Goal: Complete application form

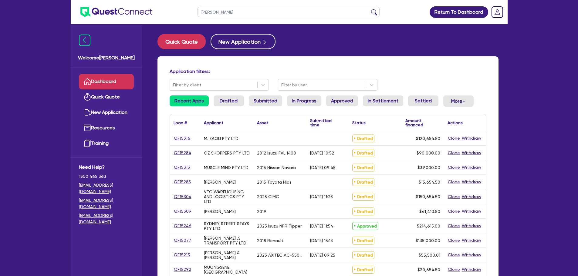
type input "ruth"
click at [369, 9] on button "submit" at bounding box center [374, 13] width 10 height 8
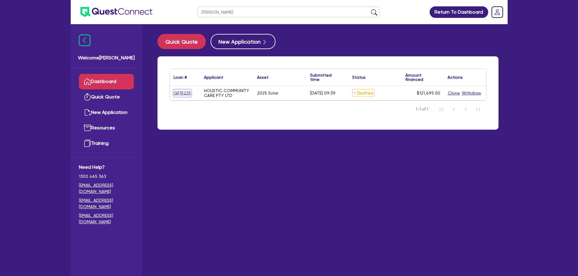
click at [179, 93] on link "QF15225" at bounding box center [183, 93] width 18 height 7
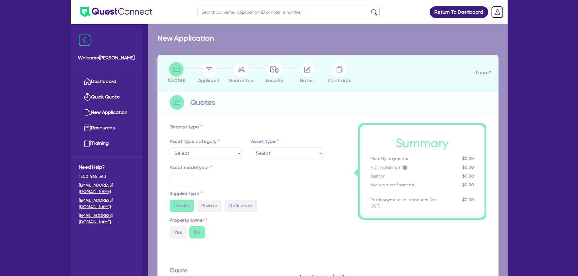
select select "SECONDARY_ASSETS"
type input "2025"
type input "121,200"
type input "4.98"
type input "6,060"
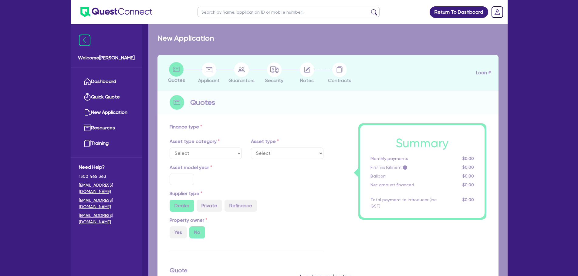
type input "8.99"
type input "450"
type input "900"
select select "SOLAR_AND_RENEWABLES"
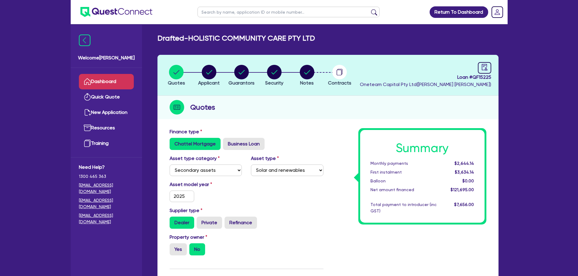
click at [110, 79] on link "Dashboard" at bounding box center [106, 81] width 55 height 15
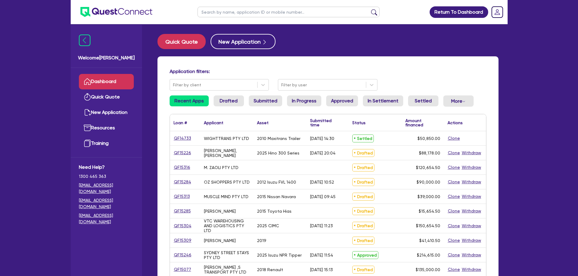
click at [216, 6] on ul at bounding box center [288, 12] width 194 height 24
click at [220, 12] on input "text" at bounding box center [289, 12] width 182 height 11
type input "black diamond"
click at [369, 9] on button "submit" at bounding box center [374, 13] width 10 height 8
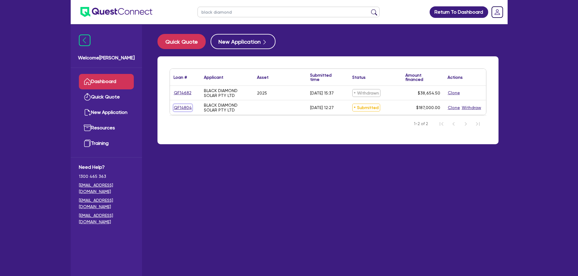
click at [181, 107] on link "QF14804" at bounding box center [183, 107] width 19 height 7
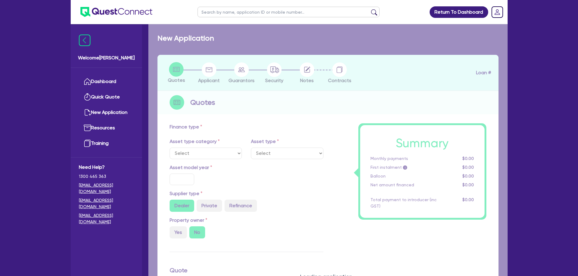
type input "187,000"
type input "10"
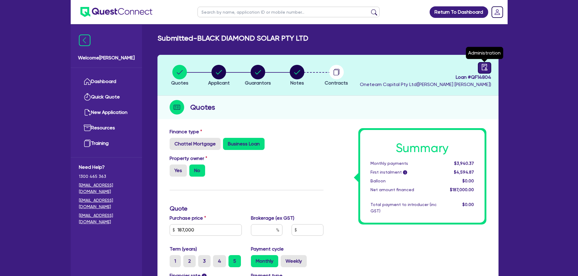
click at [483, 68] on icon "audit" at bounding box center [484, 67] width 7 height 7
select select "SUBMITTED_NEW"
select select "Other"
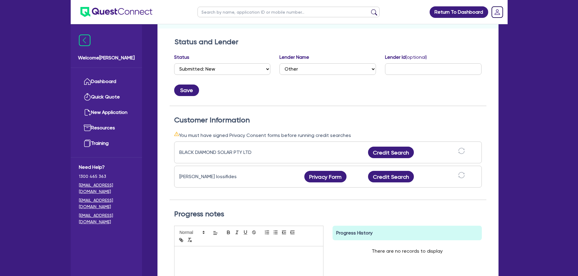
scroll to position [91, 0]
click at [386, 178] on button "Credit Search" at bounding box center [391, 177] width 46 height 12
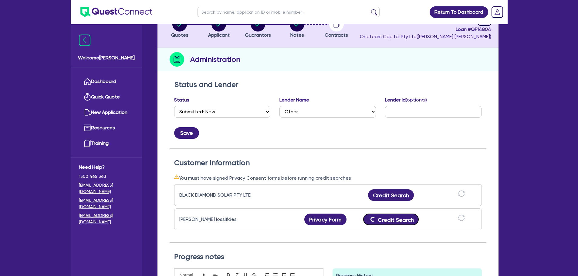
scroll to position [0, 0]
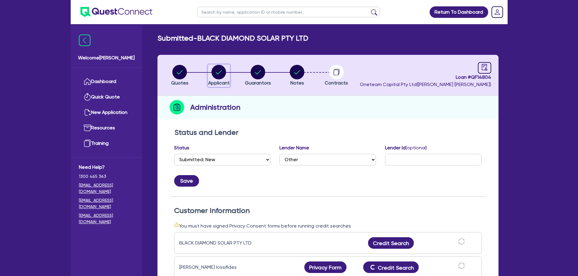
click at [220, 73] on circle "button" at bounding box center [218, 72] width 15 height 15
select select "COMPANY"
select select "RETAIL_WHOLESALE_TRADE"
select select "ELECTRICAL"
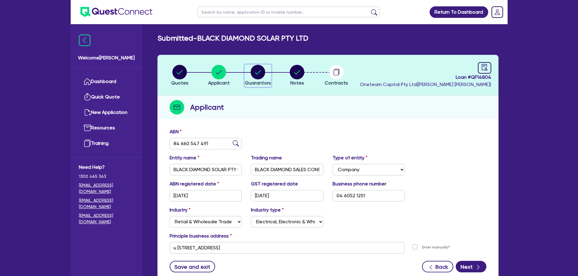
click at [259, 72] on circle "button" at bounding box center [258, 72] width 15 height 15
select select "MR"
select select "QLD"
select select "MARRIED"
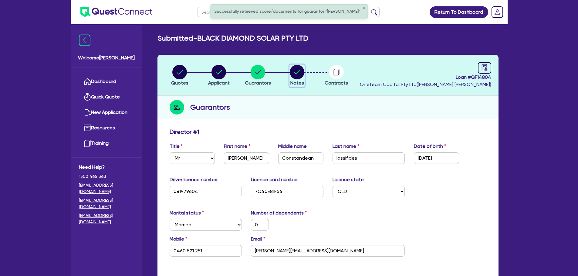
click at [297, 76] on circle "button" at bounding box center [297, 72] width 15 height 15
select select "Other"
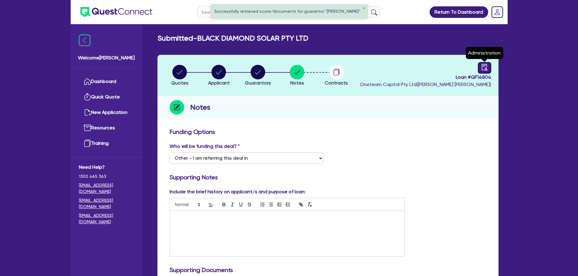
click at [485, 69] on icon "audit" at bounding box center [484, 67] width 5 height 6
select select "SUBMITTED_NEW"
select select "Other"
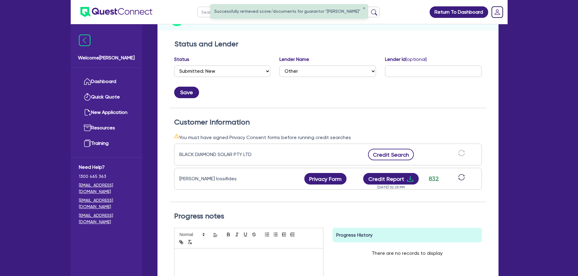
scroll to position [91, 0]
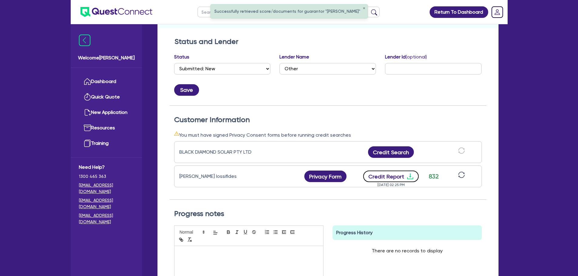
click at [397, 175] on button "Credit Report" at bounding box center [391, 177] width 56 height 12
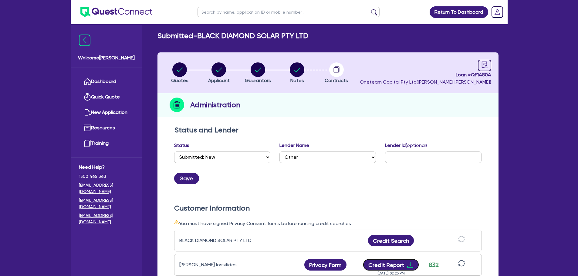
scroll to position [0, 0]
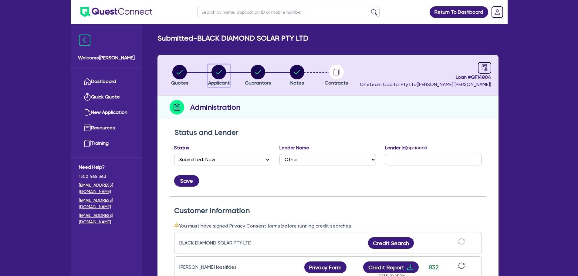
click at [219, 77] on circle "button" at bounding box center [218, 72] width 15 height 15
select select "COMPANY"
select select "RETAIL_WHOLESALE_TRADE"
select select "ELECTRICAL"
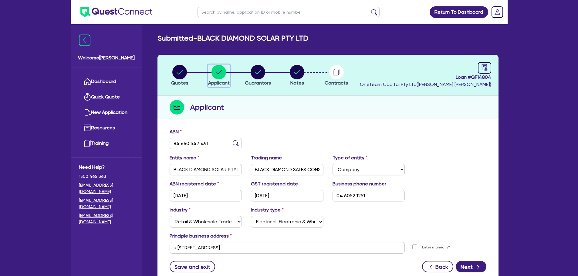
scroll to position [30, 0]
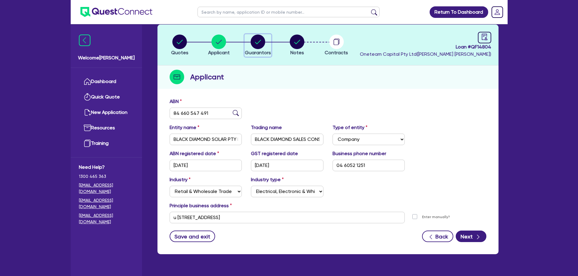
click at [264, 48] on icon "button" at bounding box center [258, 42] width 15 height 15
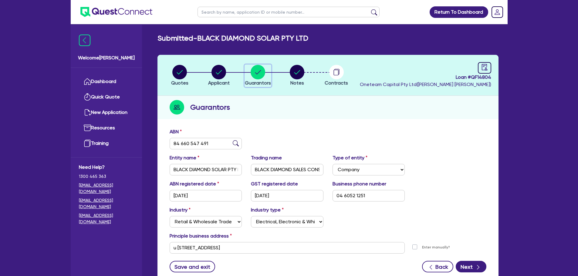
select select "MR"
select select "QLD"
select select "MARRIED"
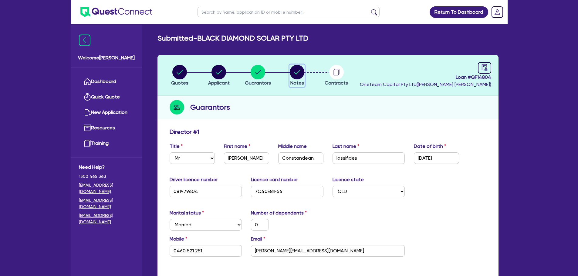
click at [293, 71] on circle "button" at bounding box center [297, 72] width 15 height 15
select select "Other"
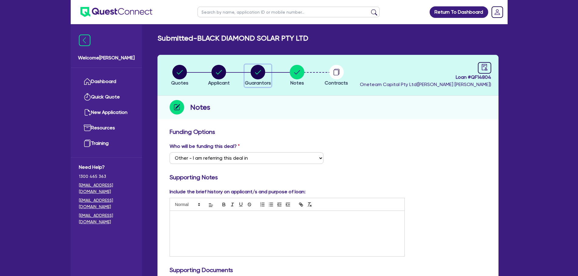
click at [261, 70] on icon "button" at bounding box center [258, 72] width 15 height 15
select select "MR"
select select "QLD"
select select "MARRIED"
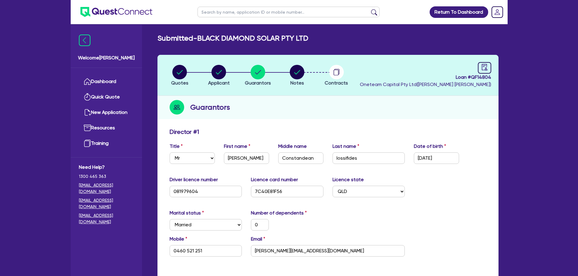
drag, startPoint x: 203, startPoint y: 72, endPoint x: 194, endPoint y: 72, distance: 9.4
click at [199, 72] on li "Quotes" at bounding box center [179, 75] width 39 height 21
click at [181, 71] on circle "button" at bounding box center [179, 72] width 15 height 15
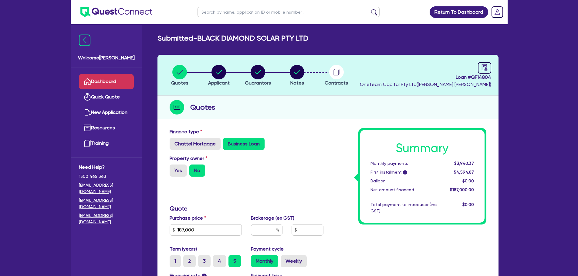
click at [115, 78] on link "Dashboard" at bounding box center [106, 81] width 55 height 15
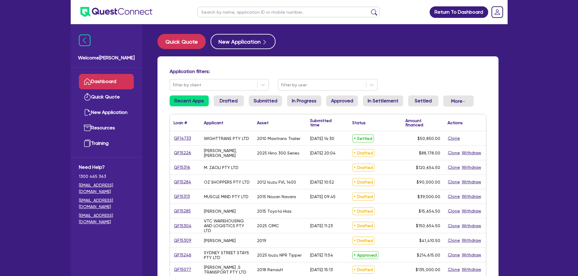
click at [214, 14] on input "text" at bounding box center [289, 12] width 182 height 11
type input "black diamond"
click at [369, 9] on button "submit" at bounding box center [374, 13] width 10 height 8
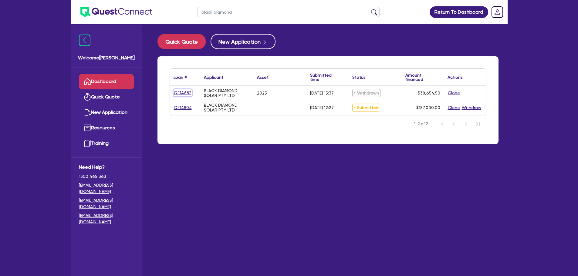
click at [184, 92] on link "QF14682" at bounding box center [183, 93] width 18 height 7
select select "CARS_AND_LIGHT_TRUCKS"
select select "PASSENGER_VEHICLES"
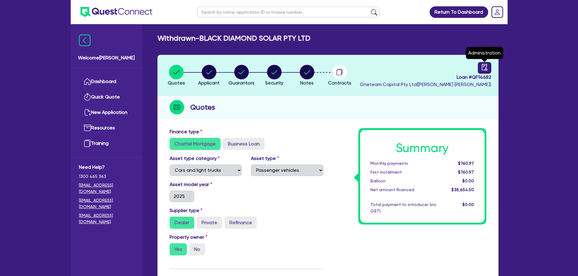
click at [478, 66] on link at bounding box center [484, 68] width 13 height 12
select select "WITHDRAWN_BY_INTRODUCER"
select select "Other"
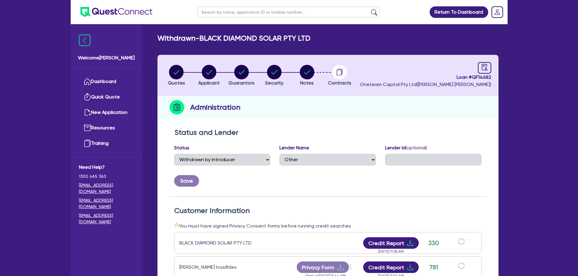
scroll to position [121, 0]
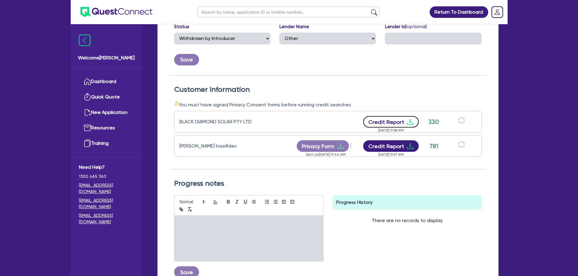
click at [390, 124] on button "Credit Report" at bounding box center [391, 122] width 56 height 12
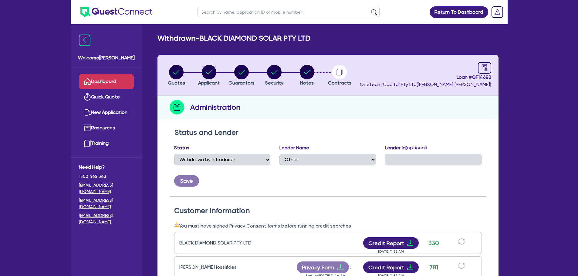
click at [109, 82] on link "Dashboard" at bounding box center [106, 81] width 55 height 15
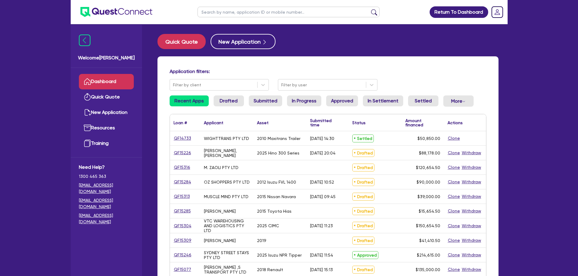
click at [248, 15] on input "text" at bounding box center [289, 12] width 182 height 11
type input "black"
click at [369, 9] on button "submit" at bounding box center [374, 13] width 10 height 8
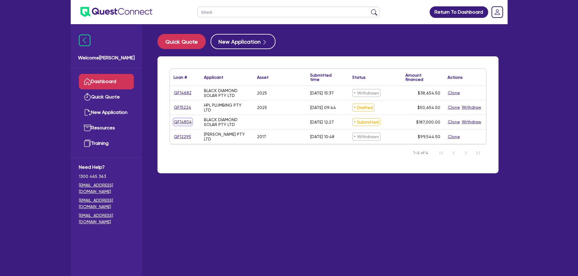
click at [183, 120] on link "QF14804" at bounding box center [183, 122] width 19 height 7
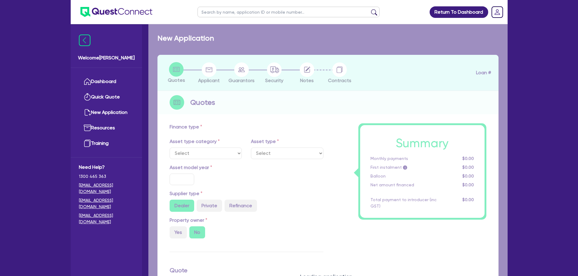
type input "187,000"
type input "10"
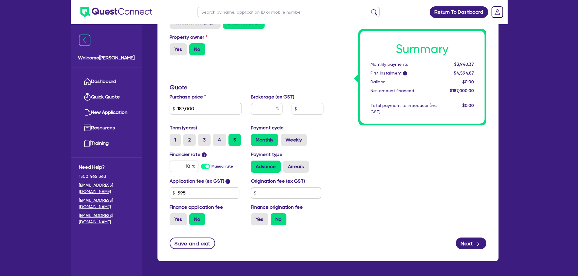
scroll to position [30, 0]
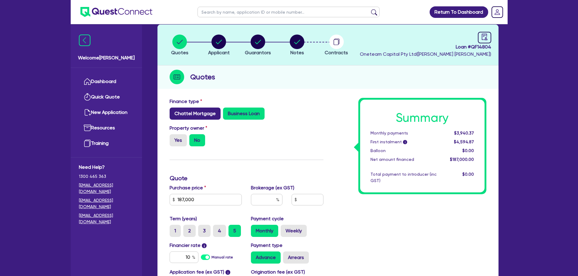
click at [205, 112] on label "Chattel Mortgage" at bounding box center [195, 114] width 51 height 12
click at [174, 112] on input "Chattel Mortgage" at bounding box center [172, 110] width 4 height 4
radio input "true"
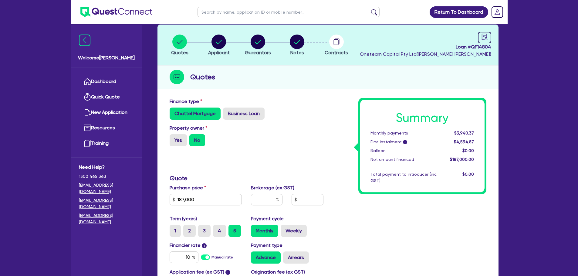
type input "187,000"
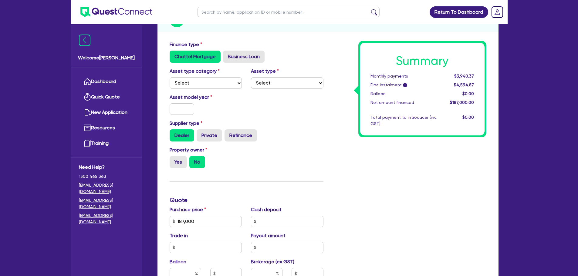
scroll to position [91, 0]
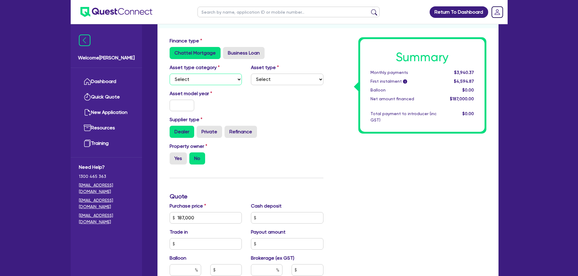
click at [217, 80] on select "Select Cars and light trucks Primary assets Secondary assets Tertiary assets" at bounding box center [206, 80] width 73 height 12
select select "CARS_AND_LIGHT_TRUCKS"
click at [170, 74] on select "Select Cars and light trucks Primary assets Secondary assets Tertiary assets" at bounding box center [206, 80] width 73 height 12
click at [261, 76] on select "Select Passenger vehicles Vans and utes Light trucks up to 4.5 tonne" at bounding box center [287, 80] width 73 height 12
select select "PASSENGER_VEHICLES"
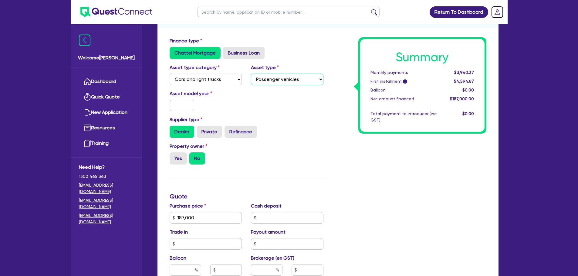
click at [251, 74] on select "Select Passenger vehicles Vans and utes Light trucks up to 4.5 tonne" at bounding box center [287, 80] width 73 height 12
type input "187,000"
click at [183, 107] on input "text" at bounding box center [182, 106] width 25 height 12
type input "2025"
click at [169, 168] on div "Property owner Yes No" at bounding box center [246, 156] width 163 height 27
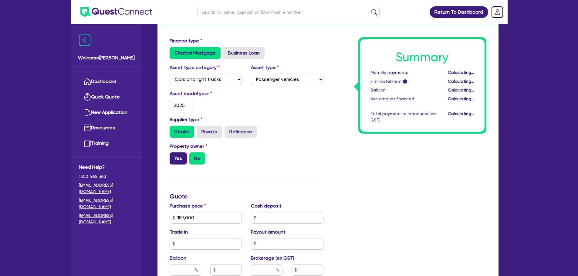
type input "187,000"
click at [181, 156] on label "Yes" at bounding box center [178, 159] width 17 height 12
click at [174, 156] on input "Yes" at bounding box center [172, 155] width 4 height 4
radio input "true"
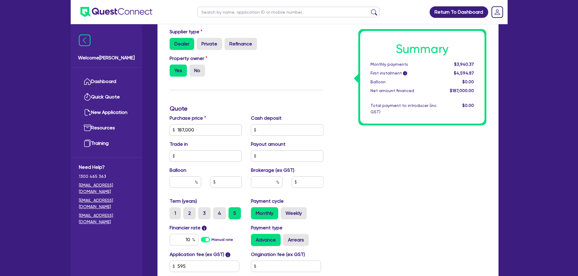
scroll to position [182, 0]
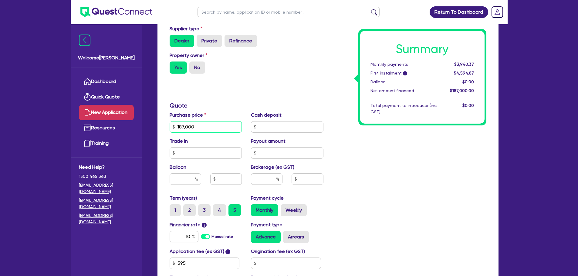
drag, startPoint x: 191, startPoint y: 128, endPoint x: 131, endPoint y: 118, distance: 61.2
click at [131, 118] on div "Welcome Rob Dashboard Quick Quote New Application Ref Company Ref Salesperson R…" at bounding box center [289, 93] width 437 height 551
type input "94,000"
click at [269, 79] on div "Finance type Chattel Mortgage Business Loan Asset type category Select Cars and…" at bounding box center [246, 123] width 163 height 355
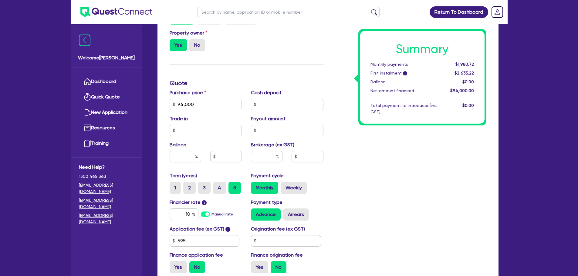
scroll to position [243, 0]
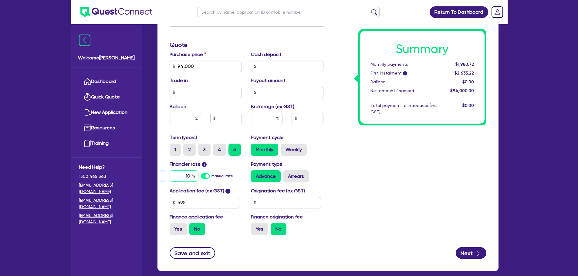
drag, startPoint x: 190, startPoint y: 173, endPoint x: 184, endPoint y: 173, distance: 5.2
click at [184, 173] on input "10" at bounding box center [184, 177] width 29 height 12
type input "6.49"
click at [266, 117] on input "text" at bounding box center [267, 119] width 32 height 12
type input "8"
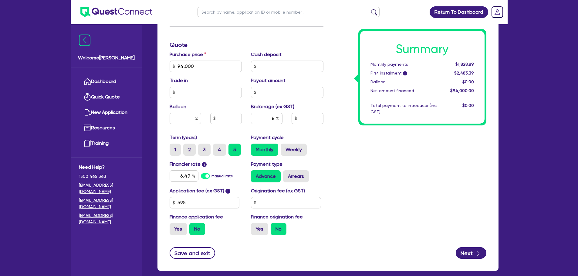
click at [328, 186] on div "Summary Monthly payments $1,828.89 First instalment i $2,483.39 Balloon $0.00 N…" at bounding box center [409, 63] width 163 height 355
type input "7,520"
drag, startPoint x: 275, startPoint y: 119, endPoint x: 265, endPoint y: 127, distance: 12.9
click at [270, 122] on input "8" at bounding box center [267, 119] width 32 height 12
type input "4"
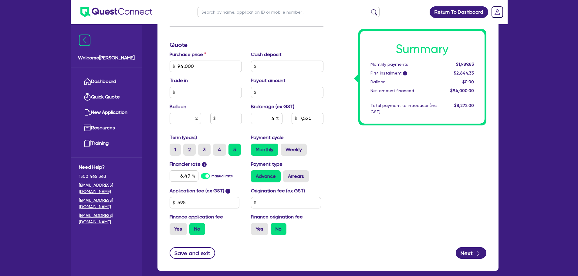
click at [370, 132] on div "Summary Monthly payments $1,989.83 First instalment i $2,644.33 Balloon $0.00 N…" at bounding box center [409, 63] width 163 height 355
type input "3,760"
click at [277, 207] on input "text" at bounding box center [286, 203] width 70 height 12
type input "900"
drag, startPoint x: 369, startPoint y: 168, endPoint x: 371, endPoint y: 171, distance: 3.8
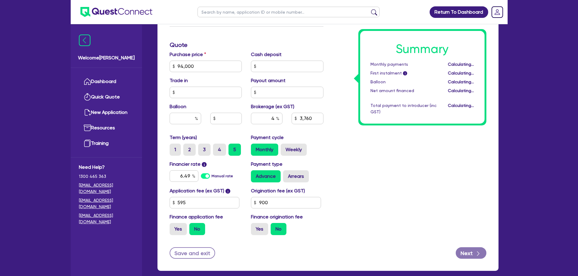
click at [371, 171] on div "Summary Monthly payments Calculating... First instalment i Calculating... Ballo…" at bounding box center [409, 63] width 163 height 355
click at [466, 255] on button "Next" at bounding box center [471, 254] width 31 height 12
type input "3,760"
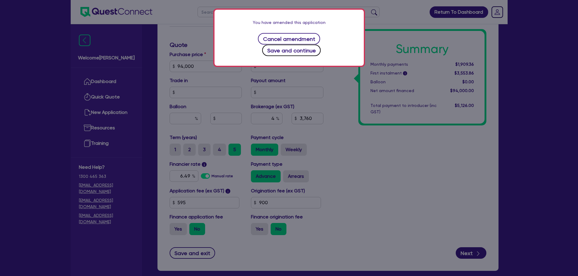
click at [307, 45] on button "Save and continue" at bounding box center [291, 51] width 59 height 12
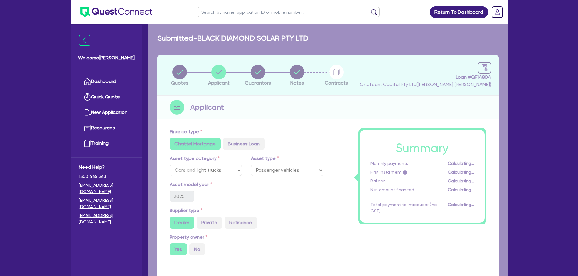
select select "COMPANY"
select select "RETAIL_WHOLESALE_TRADE"
select select "ELECTRICAL"
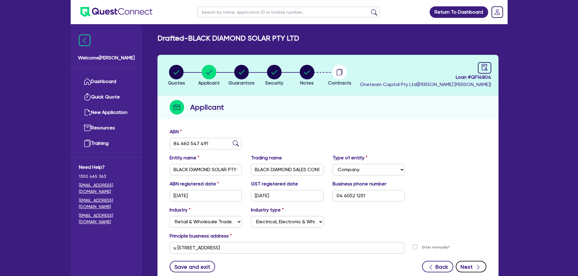
click at [472, 267] on button "Next" at bounding box center [471, 267] width 31 height 12
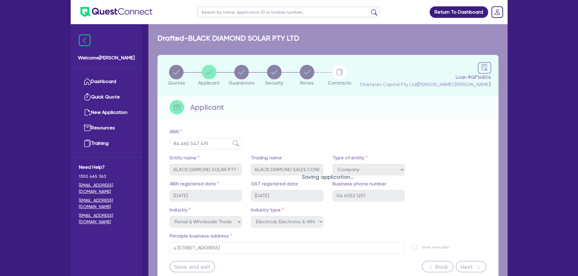
select select "MR"
select select "QLD"
select select "MARRIED"
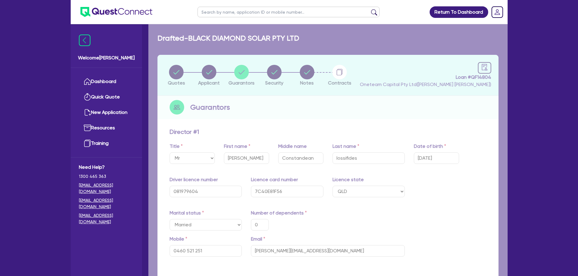
type input "0"
type input "0460 521 251"
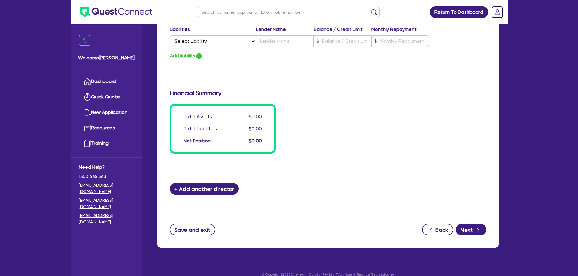
scroll to position [425, 0]
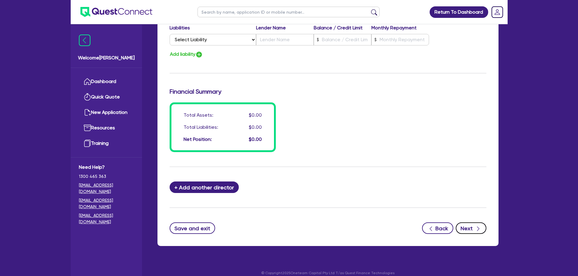
click at [475, 226] on div "button" at bounding box center [478, 229] width 7 height 8
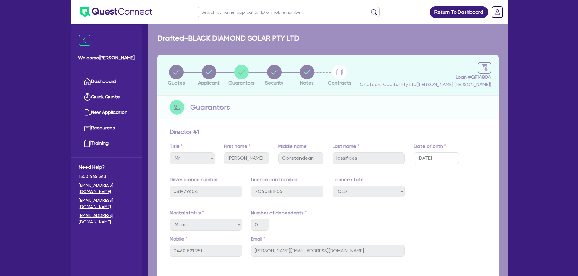
select select "CARS_AND_LIGHT_TRUCKS"
select select "PASSENGER_VEHICLES"
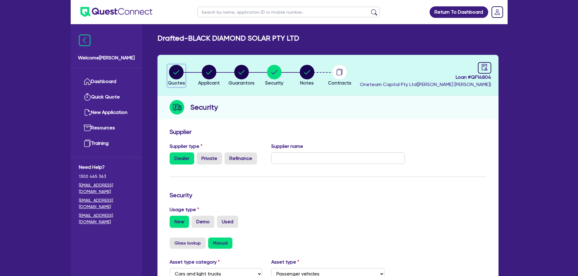
click at [178, 67] on circle "button" at bounding box center [176, 72] width 15 height 15
select select "CARS_AND_LIGHT_TRUCKS"
select select "PASSENGER_VEHICLES"
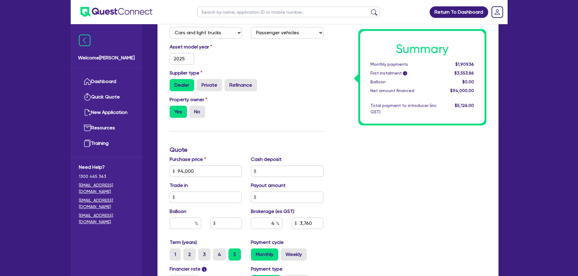
scroll to position [182, 0]
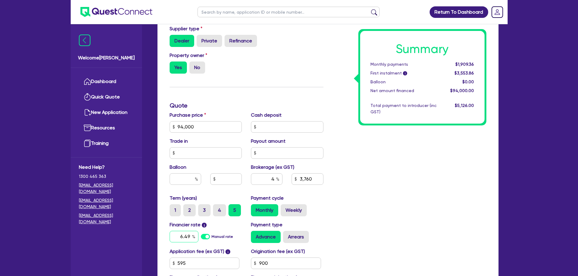
click at [188, 236] on input "6.49" at bounding box center [184, 237] width 29 height 12
type input "6.69"
type input "94,000"
type input "3,760"
click at [339, 135] on div "Summary Monthly payments $1,909.36 First instalment i $3,553.86 Balloon $0.00 N…" at bounding box center [409, 123] width 163 height 355
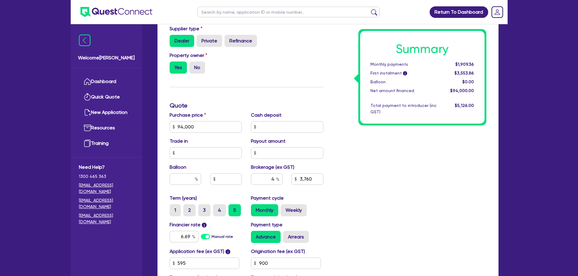
type input "94,000"
type input "3,760"
click at [188, 235] on input "6.69" at bounding box center [184, 237] width 29 height 12
type input "6.49"
type input "94,000"
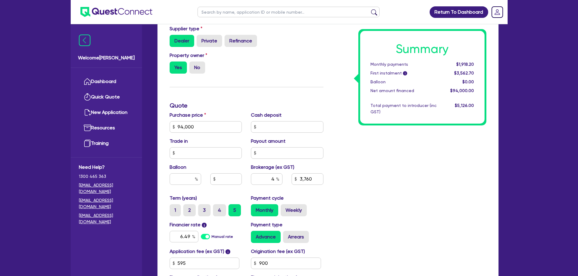
type input "3,760"
click at [406, 159] on div "Summary Monthly payments Calculating... First instalment i Calculating... Ballo…" at bounding box center [409, 123] width 163 height 355
type input "94,000"
type input "3,760"
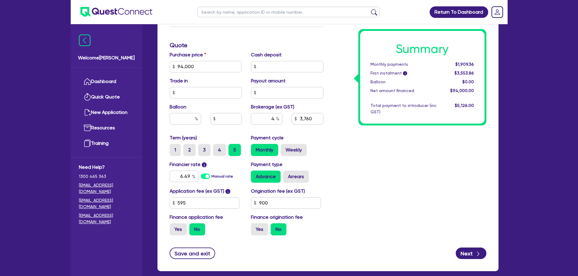
scroll to position [243, 0]
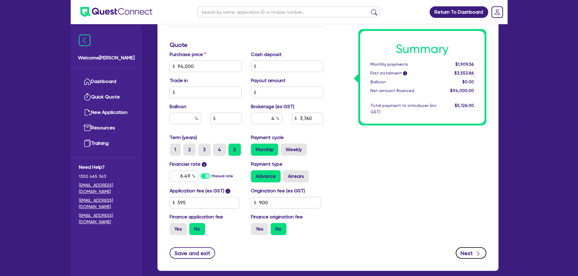
click at [464, 251] on button "Next" at bounding box center [471, 254] width 31 height 12
type input "94,000"
type input "3,760"
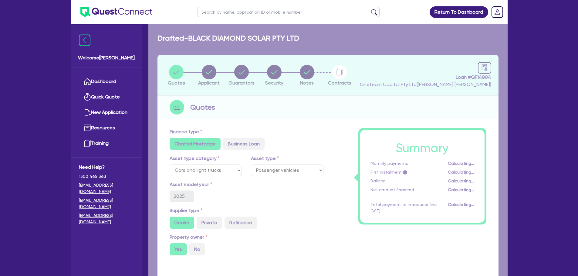
select select "COMPANY"
select select "RETAIL_WHOLESALE_TRADE"
select select "ELECTRICAL"
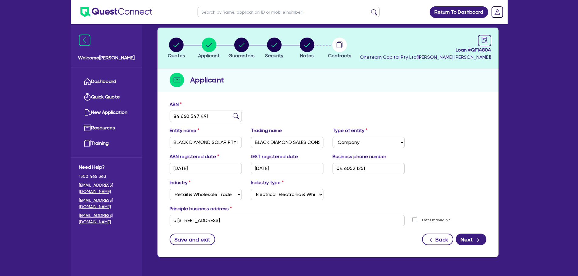
scroll to position [46, 0]
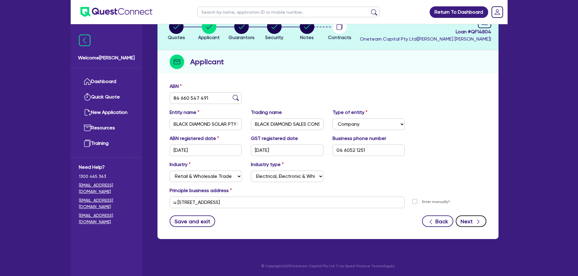
click at [472, 223] on button "Next" at bounding box center [471, 222] width 31 height 12
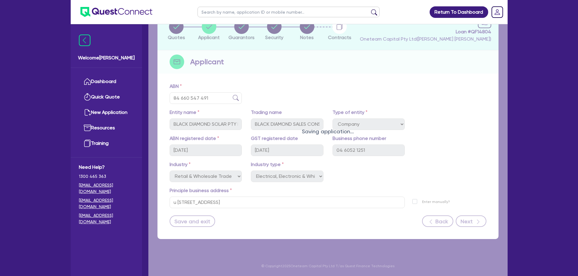
select select "MR"
select select "QLD"
select select "MARRIED"
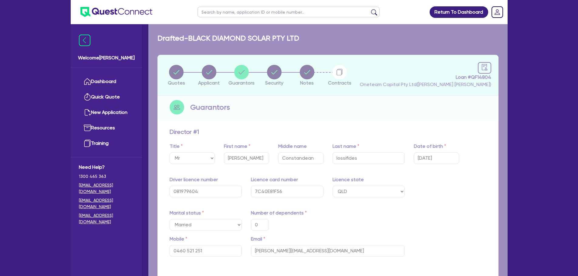
type input "0"
type input "0460 521 251"
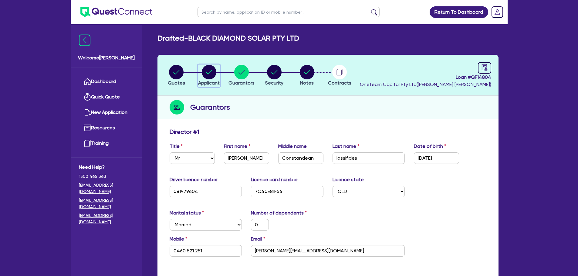
click at [210, 73] on circle "button" at bounding box center [209, 72] width 15 height 15
select select "COMPANY"
select select "RETAIL_WHOLESALE_TRADE"
select select "ELECTRICAL"
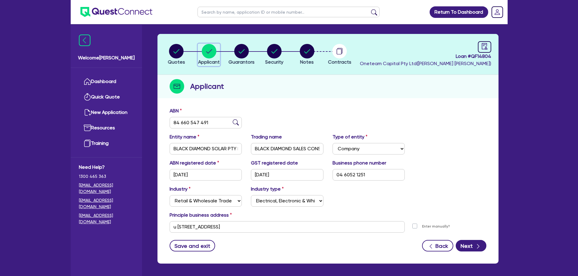
scroll to position [46, 0]
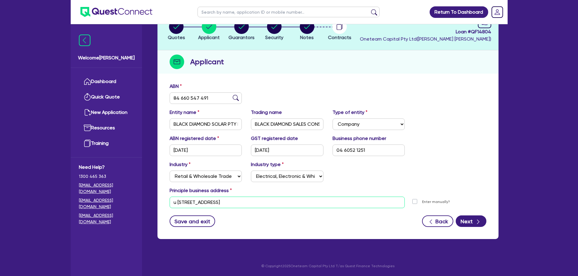
click at [286, 202] on input "u 22 133 Government Rd Richlands QLD 4077" at bounding box center [287, 203] width 235 height 12
click at [286, 201] on input "u 22 133 Government Rd Richlands QLD 4077" at bounding box center [287, 203] width 235 height 12
click at [285, 201] on input "u 22 133 Government Rd Richlands QLD 4077" at bounding box center [287, 203] width 235 height 12
click at [286, 206] on input "u 22 133 Government Rd Richlands QLD 4077" at bounding box center [287, 203] width 235 height 12
paste input "UNIT 6, 17 HIGH STREET LUTWYCHE QLD, 4030"
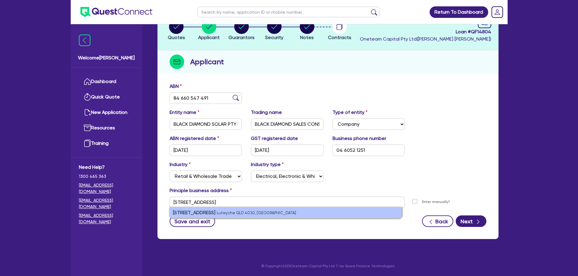
click at [287, 213] on li "unit 6/17 High Street Lutwyche QLD 4030, Australia" at bounding box center [286, 213] width 232 height 10
type input "unit 6 17 High St Lutwyche QLD 4030"
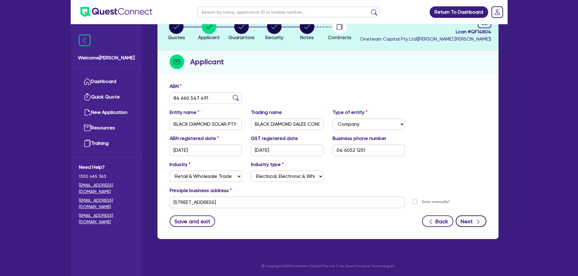
click at [465, 221] on button "Next" at bounding box center [471, 222] width 31 height 12
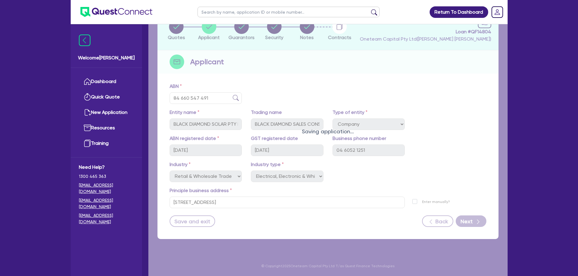
select select "MR"
select select "QLD"
select select "MARRIED"
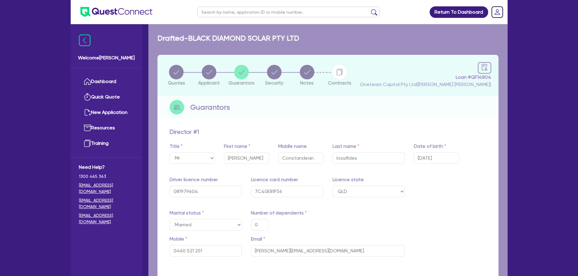
type input "0"
type input "0460 521 251"
type input "unit 6 17 High St Lutwyche QLD 4030"
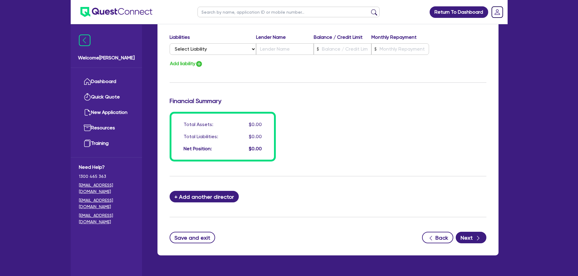
scroll to position [432, 0]
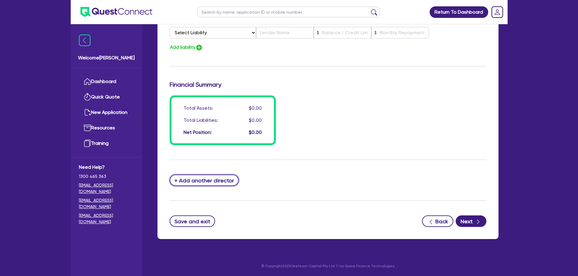
click at [208, 182] on button "+ Add another director" at bounding box center [204, 181] width 69 height 12
type input "0"
type input "0460521251"
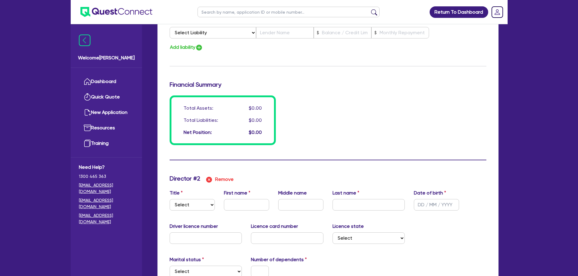
scroll to position [492, 0]
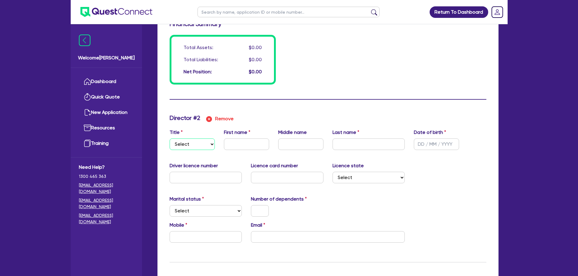
click at [199, 149] on select "Select Mr Mrs Ms Miss Dr" at bounding box center [192, 145] width 45 height 12
click at [200, 142] on select "Select Mr Mrs Ms Miss Dr" at bounding box center [192, 145] width 45 height 12
select select "MRS"
click at [170, 139] on select "Select Mr Mrs Ms Miss Dr" at bounding box center [192, 145] width 45 height 12
type input "0"
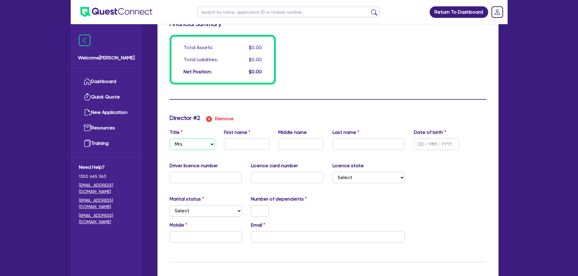
type input "0460521251"
click at [244, 142] on input "text" at bounding box center [246, 145] width 45 height 12
type input "0"
type input "0460521251"
type input "S"
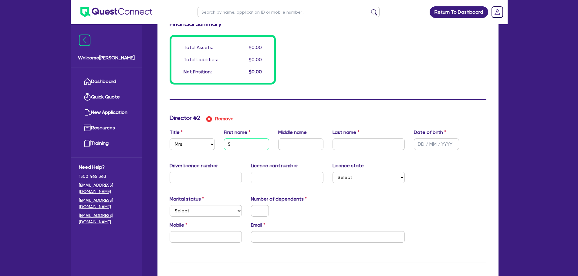
type input "0"
type input "0460521251"
type input "Sa"
type input "0"
type input "0460521251"
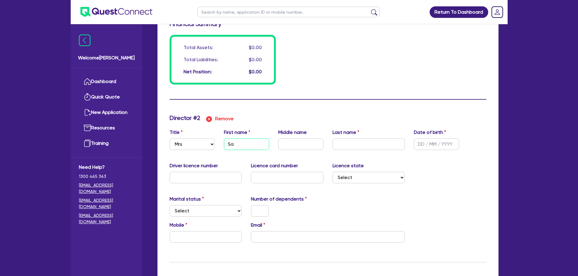
type input "Sam"
type input "0"
type input "0460521251"
type input "Sami"
type input "0"
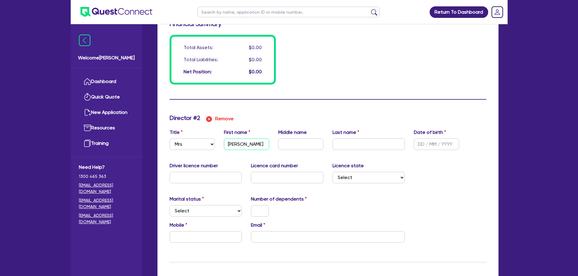
type input "0460521251"
type input "Samia"
type input "0"
type input "0460521251"
type input "Samiah"
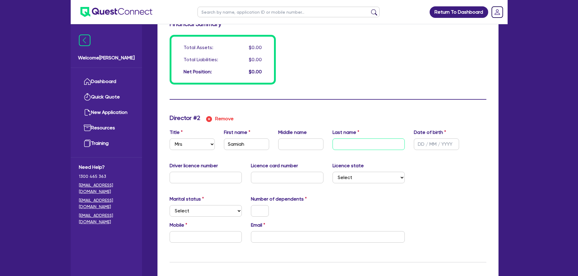
type input "0"
type input "0460521251"
type input "A"
type input "0"
type input "0460521251"
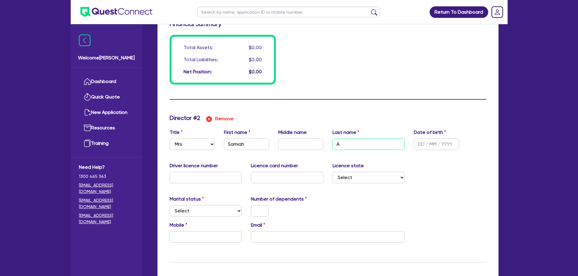
type input "As"
type input "0"
type input "0460521251"
type input "Ass"
type input "0"
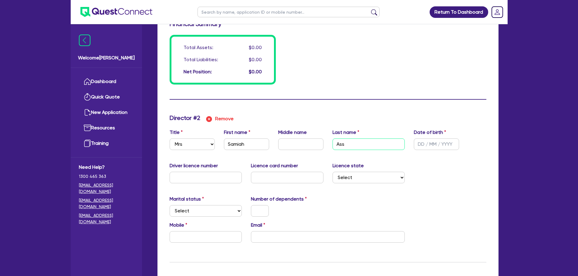
type input "0460521251"
type input "Assa"
type input "0"
type input "0460521251"
type input "Assaa"
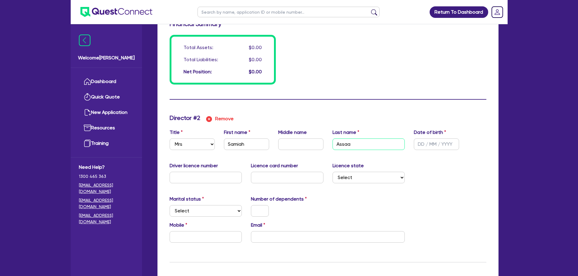
type input "0"
type input "0460521251"
type input "Assaad"
type input "0"
type input "0460 521 251"
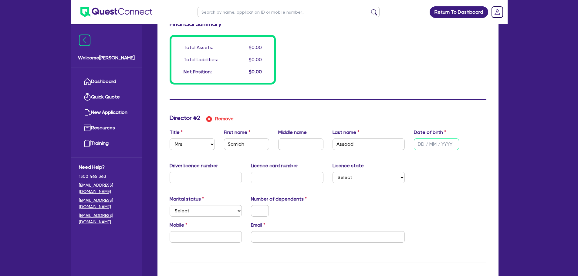
click at [435, 140] on input "text" at bounding box center [436, 145] width 45 height 12
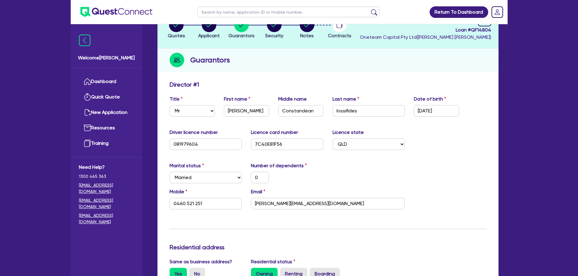
scroll to position [0, 0]
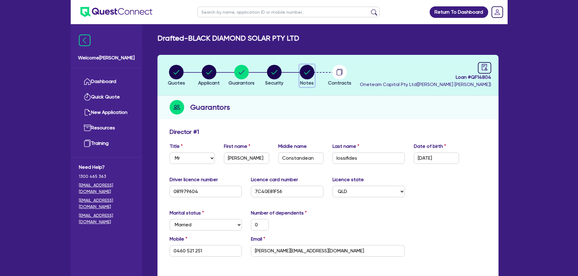
click at [311, 69] on circle "button" at bounding box center [307, 72] width 15 height 15
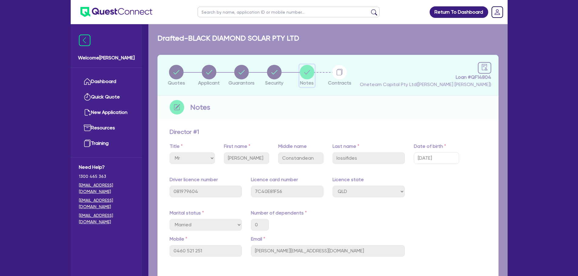
select select "Other"
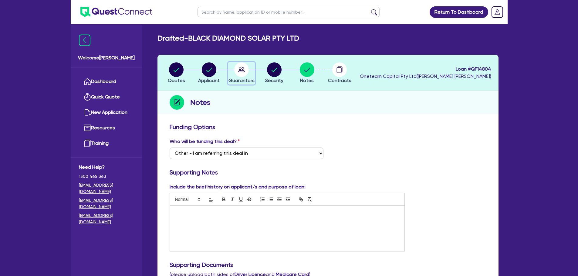
click at [240, 68] on circle "button" at bounding box center [241, 70] width 15 height 15
select select "MR"
select select "QLD"
select select "MARRIED"
select select "MRS"
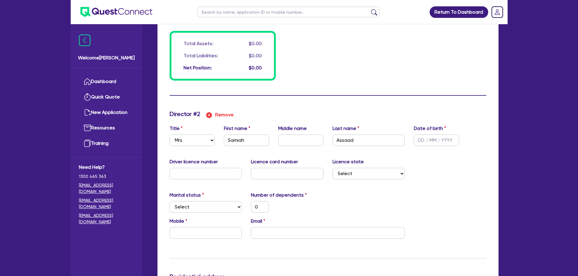
scroll to position [516, 0]
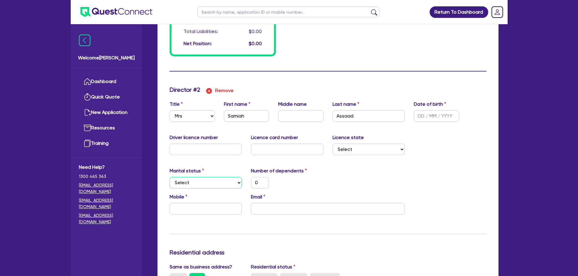
click at [195, 179] on select "Select Single Married De Facto / Partner" at bounding box center [206, 183] width 73 height 12
select select "MARRIED"
click at [170, 177] on select "Select Single Married De Facto / Partner" at bounding box center [206, 183] width 73 height 12
type input "0"
type input "0460521251"
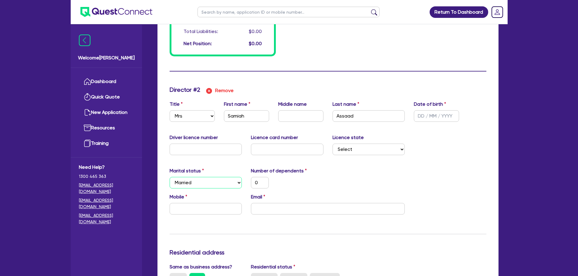
type input "0"
click at [262, 183] on input "0" at bounding box center [260, 183] width 18 height 12
type input "0"
type input "0460521251"
type input "0"
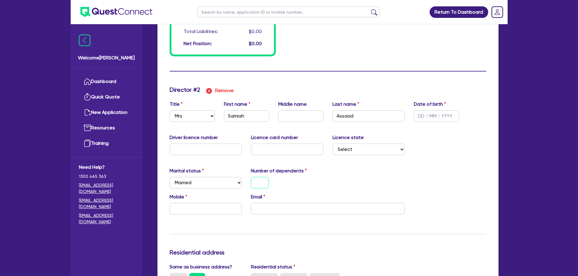
type input "0460521251"
type input "2"
click at [211, 215] on input "text" at bounding box center [206, 209] width 73 height 12
type input "0"
type input "0460521251"
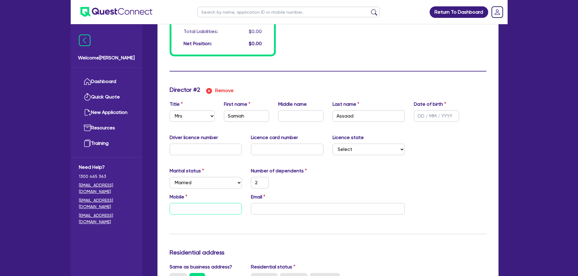
type input "2"
type input "0"
type input "0460521251"
type input "2"
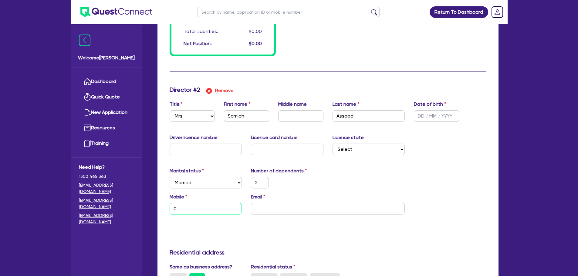
type input "04"
type input "0"
type input "0460521251"
type input "2"
type input "048"
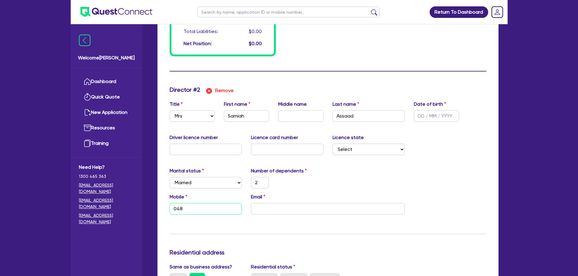
type input "0"
type input "0460521251"
type input "2"
type input "0482"
type input "0"
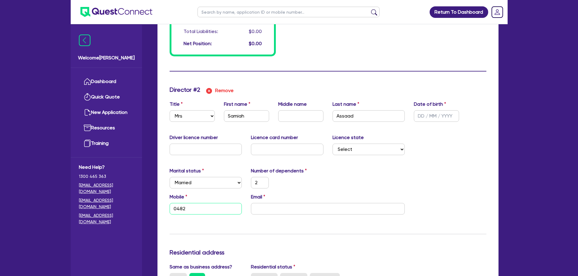
type input "0460521251"
type input "2"
type input "0482 5"
type input "0"
type input "0460521251"
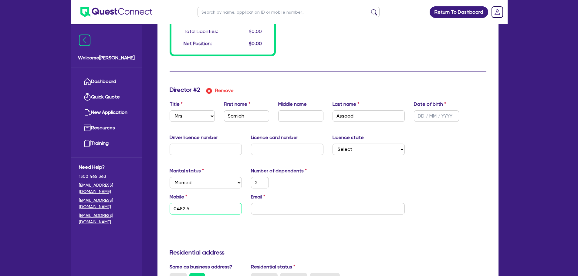
type input "2"
type input "0482 55"
type input "0"
type input "0460521251"
type input "2"
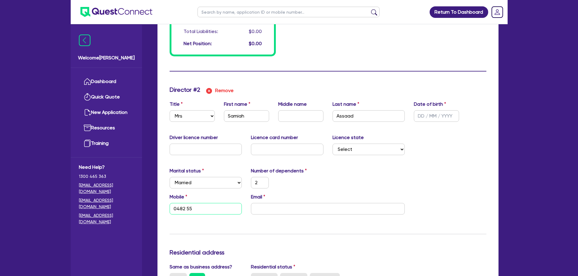
type input "0482 553"
type input "0"
type input "0460521251"
type input "2"
type input "0482 553 9"
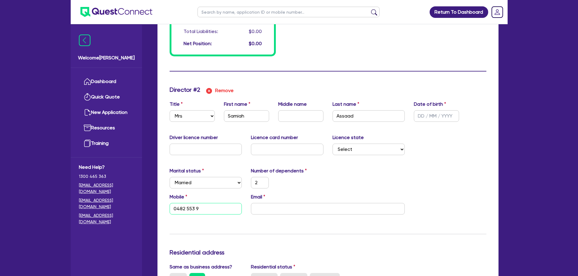
type input "0"
type input "0460521251"
type input "2"
type input "0482 553 98"
type input "0"
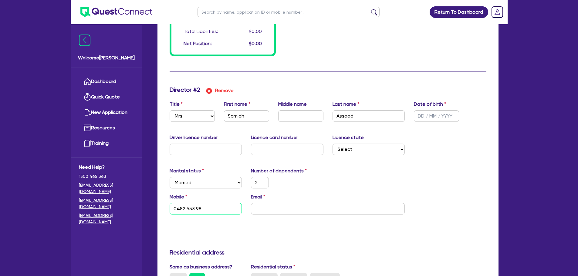
type input "0460521251"
type input "2"
type input "0482 553 985"
drag, startPoint x: 277, startPoint y: 209, endPoint x: 274, endPoint y: 211, distance: 3.8
click at [274, 209] on input "email" at bounding box center [328, 209] width 154 height 12
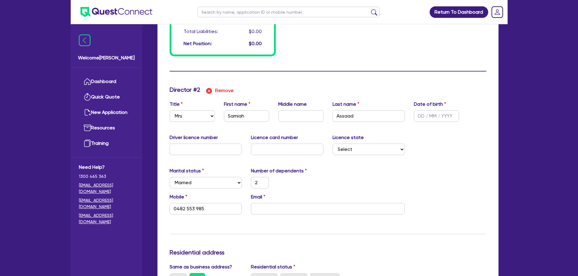
type input "0"
type input "0460 521 251"
click at [279, 216] on div "Mobile 0482 553 985 Email" at bounding box center [328, 207] width 326 height 26
click at [280, 208] on input "email" at bounding box center [328, 209] width 154 height 12
paste input "sammy@blackdiamondsolar.co"
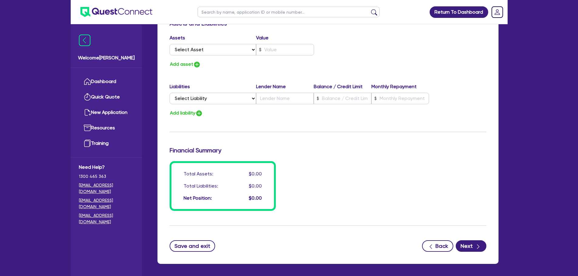
scroll to position [864, 0]
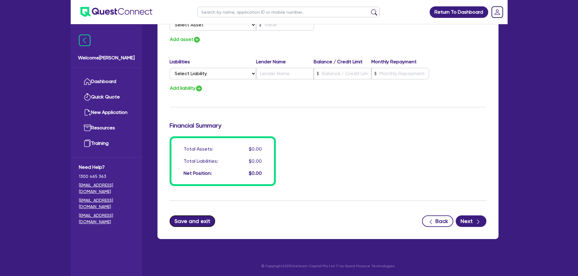
click at [194, 224] on button "Save and exit" at bounding box center [193, 222] width 46 height 12
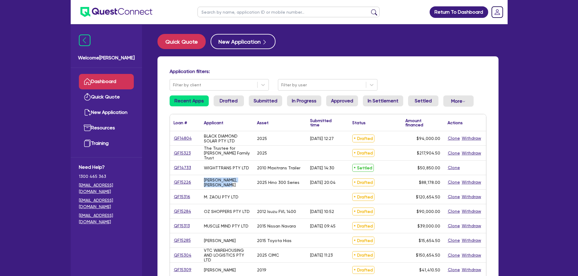
click at [199, 178] on div "QF15226 CROSBY WARD, AIDEN WINSTON 2025 Hino 300 Series 10/09/2025 - 20:04 Draf…" at bounding box center [328, 182] width 316 height 15
click at [266, 187] on div "2025 Hino 300 Series" at bounding box center [279, 182] width 53 height 14
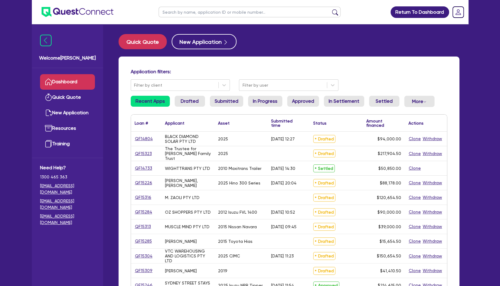
click at [191, 12] on input "text" at bounding box center [250, 12] width 182 height 11
click at [330, 9] on button "submit" at bounding box center [335, 13] width 10 height 8
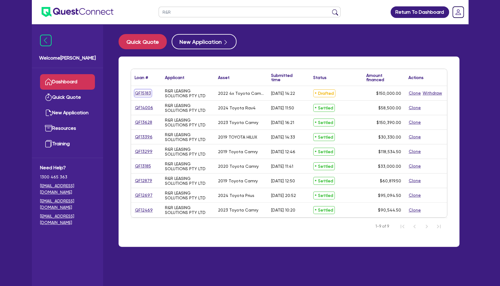
click at [148, 94] on link "QF15183" at bounding box center [143, 93] width 17 height 7
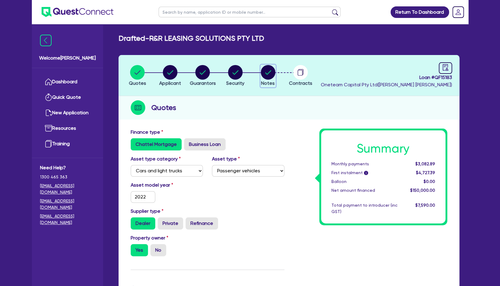
click at [269, 75] on circle "button" at bounding box center [268, 72] width 15 height 15
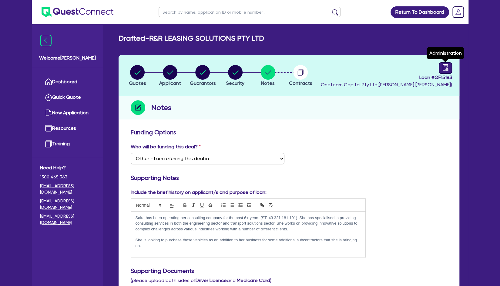
click at [444, 70] on icon "audit" at bounding box center [445, 67] width 5 height 6
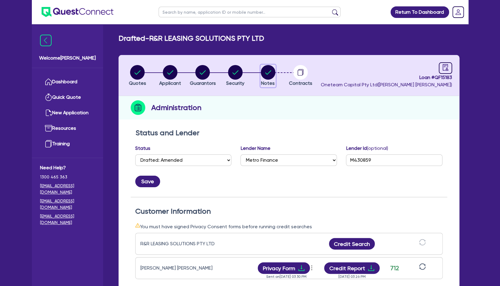
click at [271, 73] on circle "button" at bounding box center [268, 72] width 15 height 15
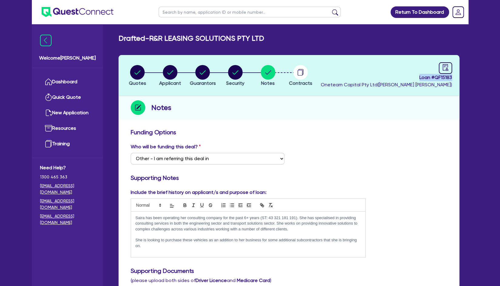
drag, startPoint x: 416, startPoint y: 75, endPoint x: 458, endPoint y: 76, distance: 42.8
click at [458, 76] on header "Quotes Applicant Guarantors Security Notes Contracts Loan # QF15183 Oneteam Cap…" at bounding box center [289, 75] width 341 height 41
copy span "Loan # QF15183"
click at [379, 84] on span "Oneteam Capital Pty Ltd ( Rob Matheson )" at bounding box center [386, 85] width 131 height 6
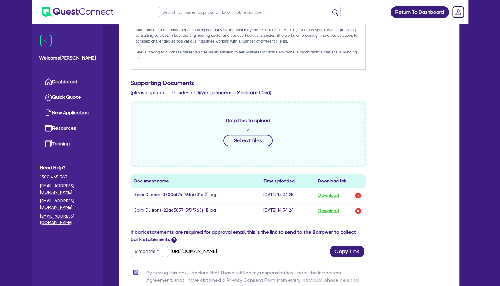
scroll to position [277, 0]
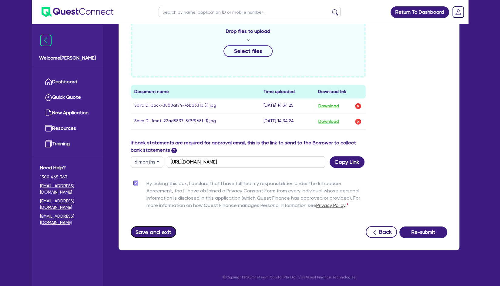
click at [157, 231] on button "Save and exit" at bounding box center [154, 232] width 46 height 12
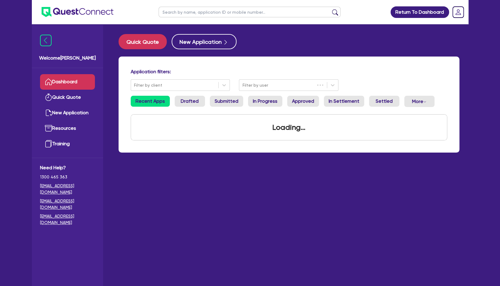
click at [264, 12] on input "text" at bounding box center [250, 12] width 182 height 11
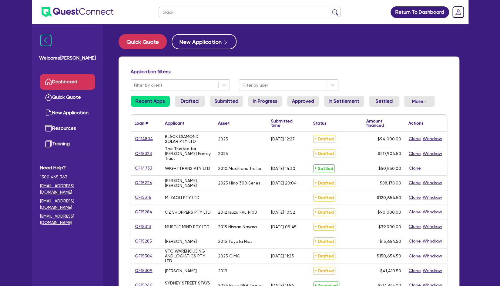
click at [330, 9] on button "submit" at bounding box center [335, 13] width 10 height 8
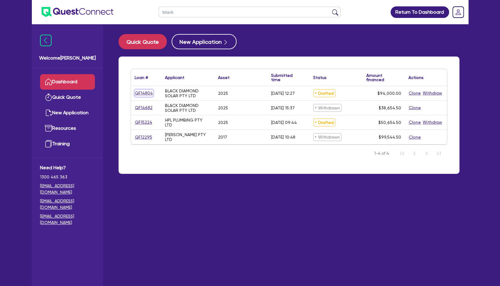
click at [141, 91] on link "QF14804" at bounding box center [144, 93] width 19 height 7
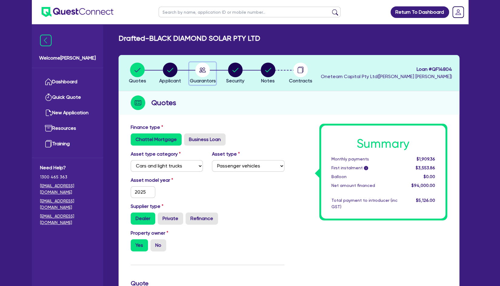
click at [200, 67] on circle "button" at bounding box center [202, 70] width 15 height 15
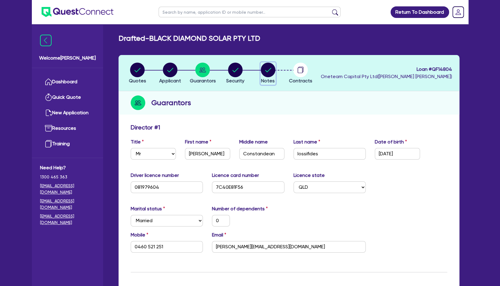
click at [272, 70] on circle "button" at bounding box center [268, 70] width 15 height 15
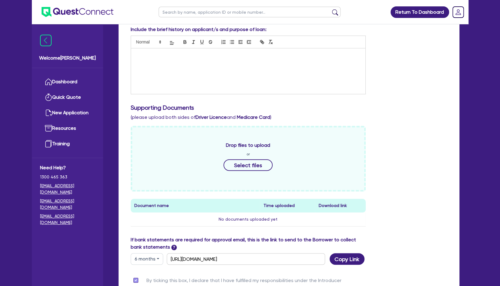
scroll to position [158, 0]
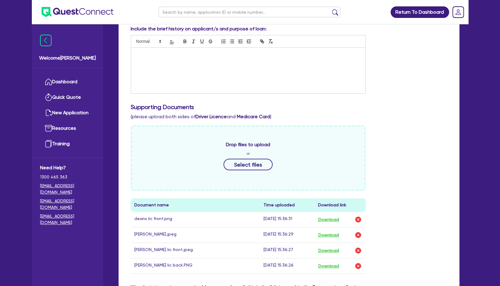
click at [412, 185] on div "Drop files to upload or Select files Document name Time uploaded Download link …" at bounding box center [289, 204] width 326 height 158
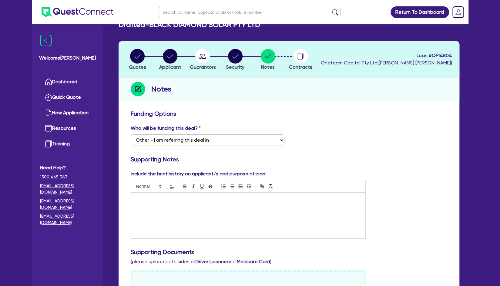
scroll to position [0, 0]
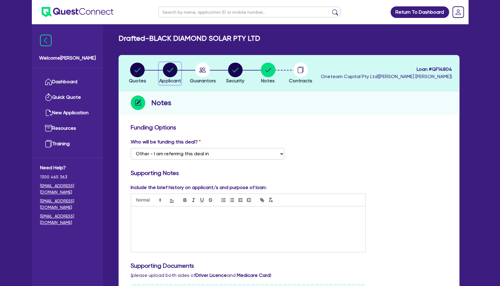
click at [166, 75] on circle "button" at bounding box center [170, 70] width 15 height 15
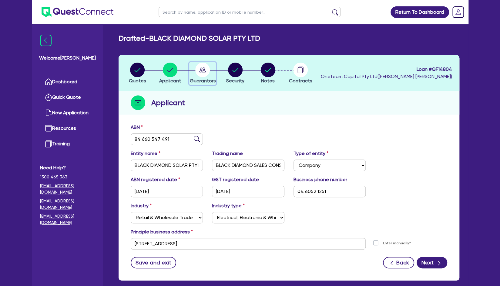
click at [195, 71] on div "button" at bounding box center [203, 70] width 26 height 15
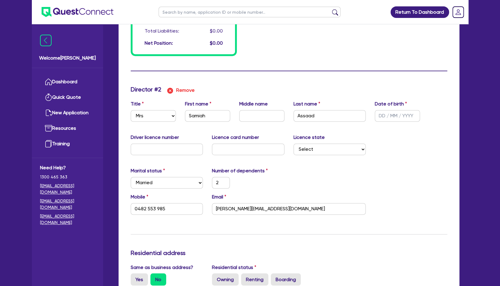
scroll to position [515, 0]
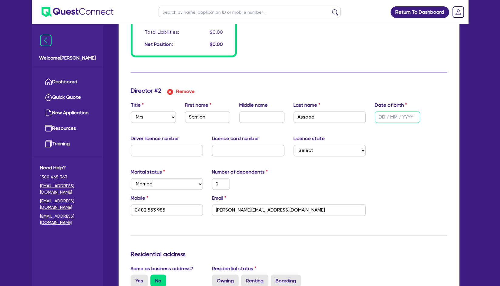
click at [377, 117] on input "text" at bounding box center [397, 117] width 45 height 12
click at [183, 151] on input "text" at bounding box center [167, 150] width 73 height 12
click at [229, 148] on input "text" at bounding box center [248, 150] width 73 height 12
click at [343, 148] on select "Select NSW VIC QLD TAS ACT SA NT WA" at bounding box center [330, 150] width 73 height 12
click at [294, 144] on select "Select NSW VIC QLD TAS ACT SA NT WA" at bounding box center [330, 150] width 73 height 12
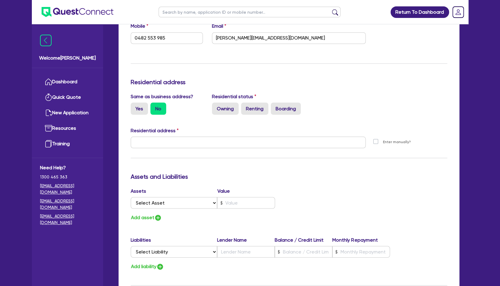
scroll to position [687, 0]
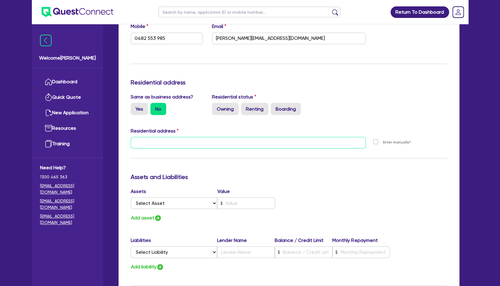
click at [175, 145] on input "text" at bounding box center [248, 143] width 235 height 12
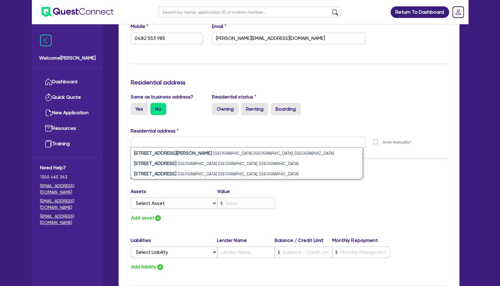
click at [211, 135] on div "Residential address" at bounding box center [289, 132] width 326 height 10
click at [203, 132] on div "Residential address" at bounding box center [289, 132] width 326 height 10
click at [222, 123] on div "Update residential status for Director #2 Boarding is only acceptable when the …" at bounding box center [289, 139] width 317 height 449
click at [306, 142] on input "text" at bounding box center [248, 143] width 235 height 12
click at [395, 169] on div "Update residential status for Director #2 Boarding is only acceptable when the …" at bounding box center [289, 139] width 317 height 449
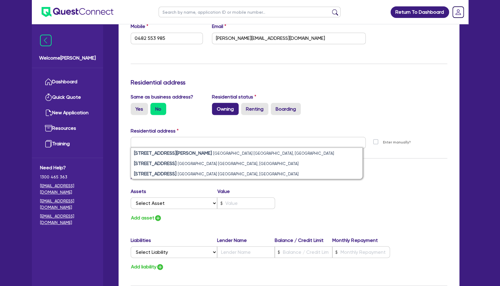
click at [234, 106] on label "Owning" at bounding box center [225, 109] width 27 height 12
click at [216, 106] on input "Owning" at bounding box center [214, 105] width 4 height 4
click at [168, 104] on div "Yes No" at bounding box center [167, 109] width 73 height 12
click at [140, 107] on label "Yes" at bounding box center [139, 109] width 17 height 12
click at [135, 107] on input "Yes" at bounding box center [133, 105] width 4 height 4
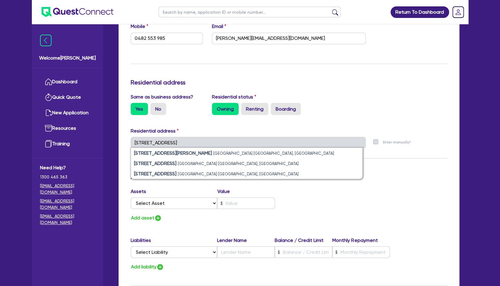
click at [180, 209] on div "Assets Value Select Asset Cash Property Investment property Vehicle Truck Trail…" at bounding box center [207, 199] width 163 height 24
click at [185, 204] on select "Select Asset Cash Property Investment property Vehicle Truck Trailer Equipment …" at bounding box center [174, 203] width 87 height 12
click at [255, 188] on div "Assets Value" at bounding box center [203, 192] width 145 height 10
click at [255, 124] on div "Update residential status for Director #2 Boarding is only acceptable when the …" at bounding box center [289, 139] width 317 height 449
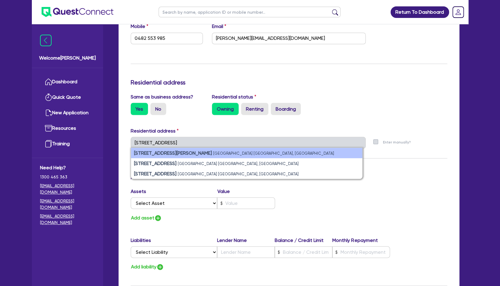
click at [213, 153] on small "Sydney NSW, Australia" at bounding box center [273, 152] width 121 height 5
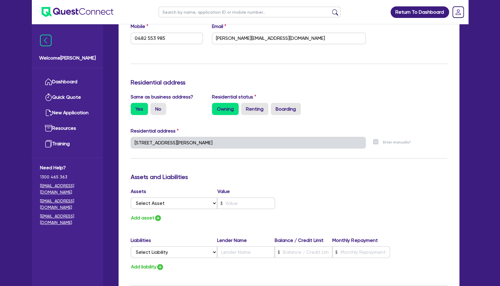
click at [206, 104] on div "Same as business address? Yes No" at bounding box center [167, 104] width 82 height 22
click at [156, 107] on label "No" at bounding box center [158, 109] width 16 height 12
click at [154, 107] on input "No" at bounding box center [152, 105] width 4 height 4
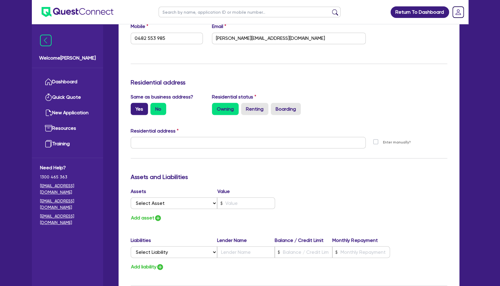
click at [141, 107] on label "Yes" at bounding box center [139, 109] width 17 height 12
click at [135, 107] on input "Yes" at bounding box center [133, 105] width 4 height 4
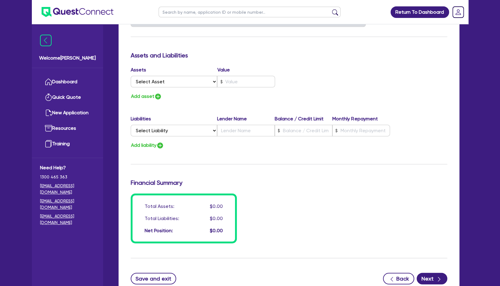
scroll to position [854, 0]
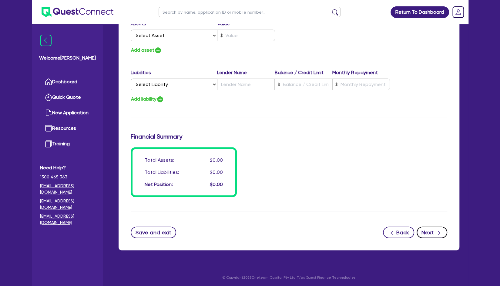
click at [433, 230] on button "Next" at bounding box center [432, 232] width 31 height 12
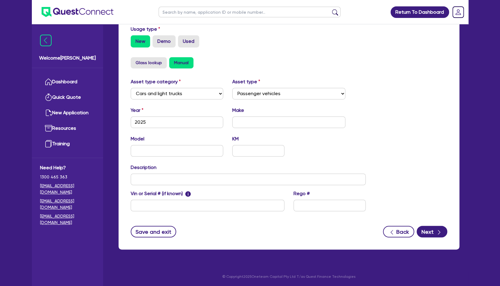
scroll to position [180, 0]
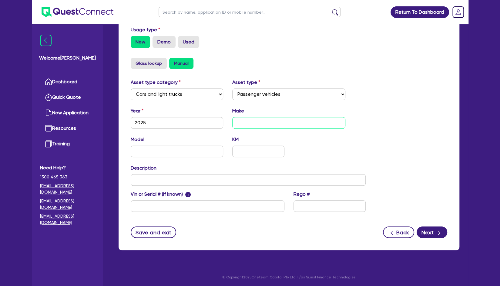
click at [260, 125] on input "text" at bounding box center [288, 123] width 113 height 12
click at [249, 152] on input "text" at bounding box center [258, 151] width 52 height 12
click at [185, 151] on input "text" at bounding box center [177, 151] width 93 height 12
click at [246, 122] on input "text" at bounding box center [288, 123] width 113 height 12
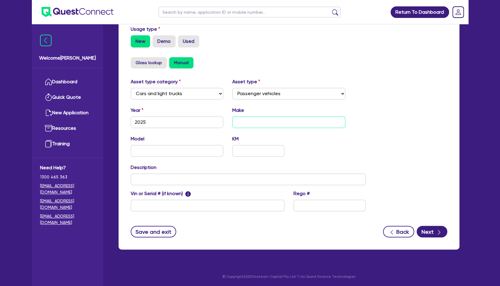
scroll to position [181, 0]
click at [435, 220] on form "Supplier Supplier type Dealer Private Refinance Supplier name Security Usage ty…" at bounding box center [289, 92] width 317 height 289
click at [434, 228] on button "Next" at bounding box center [432, 231] width 31 height 12
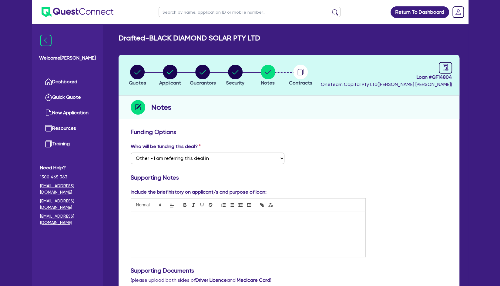
scroll to position [1, 0]
click at [408, 91] on header "Quotes Applicant Guarantors Security Notes Contracts Loan # QF14804 Oneteam Cap…" at bounding box center [289, 74] width 341 height 41
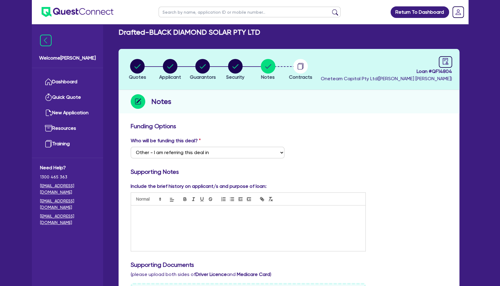
scroll to position [0, 0]
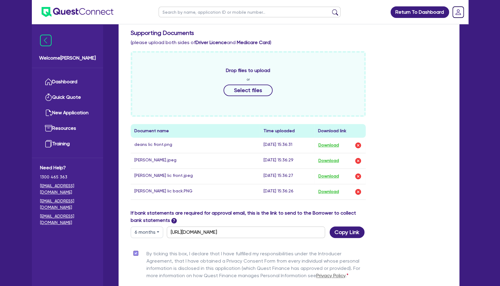
scroll to position [307, 0]
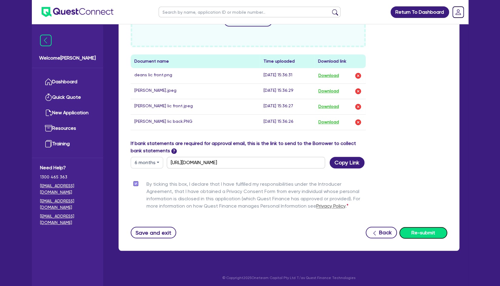
click at [425, 234] on button "Re-submit" at bounding box center [424, 233] width 48 height 12
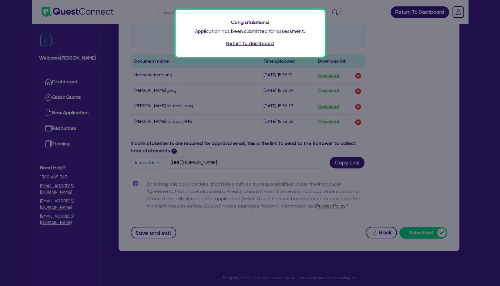
click at [248, 45] on link "Return to dashboard" at bounding box center [250, 43] width 48 height 7
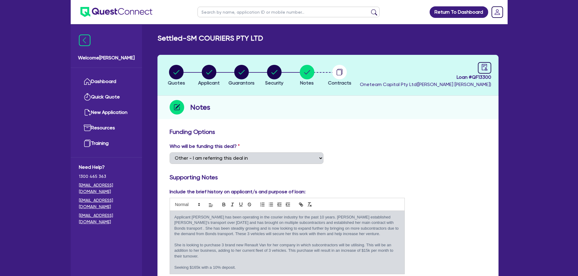
select select "Other"
click at [111, 81] on link "Dashboard" at bounding box center [106, 81] width 55 height 15
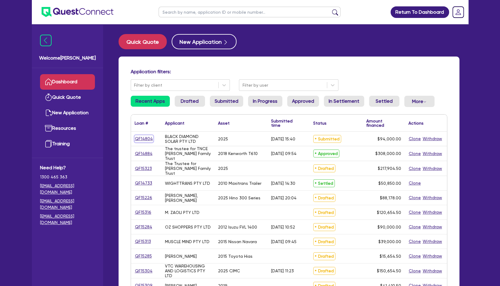
click at [143, 137] on link "QF14804" at bounding box center [144, 138] width 19 height 7
select select "CARS_AND_LIGHT_TRUCKS"
select select "PASSENGER_VEHICLES"
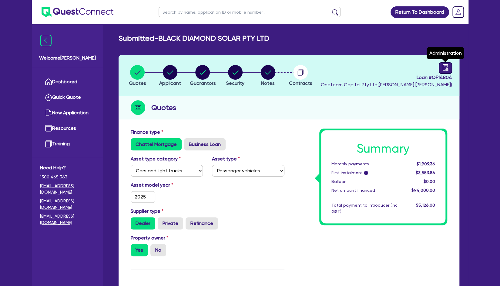
click at [446, 69] on icon "audit" at bounding box center [445, 67] width 5 height 6
select select "SUBMITTED_AMENDED"
select select "Other"
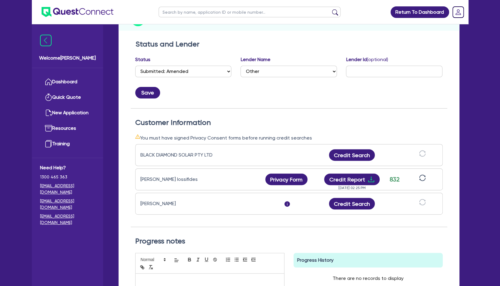
scroll to position [91, 0]
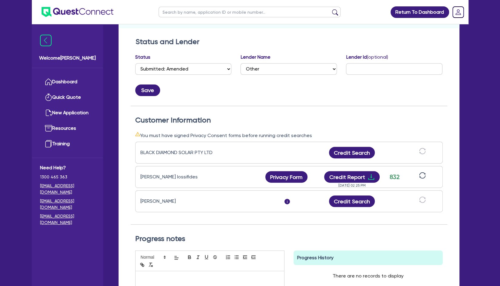
click at [265, 104] on div "Status and Lender Status Select Quoted Drafted: New Drafted: Amended Submitted:…" at bounding box center [289, 71] width 317 height 69
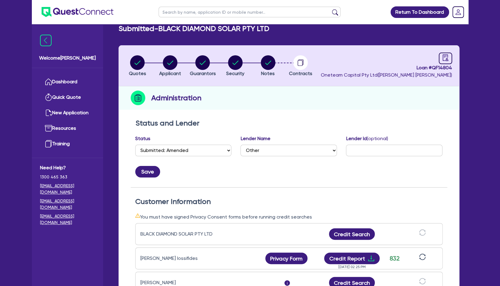
scroll to position [0, 0]
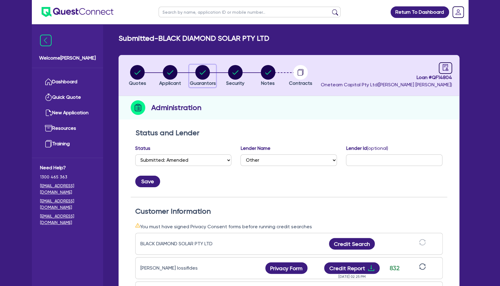
click at [202, 79] on circle "button" at bounding box center [202, 72] width 15 height 15
select select "MR"
select select "QLD"
select select "MARRIED"
select select "MRS"
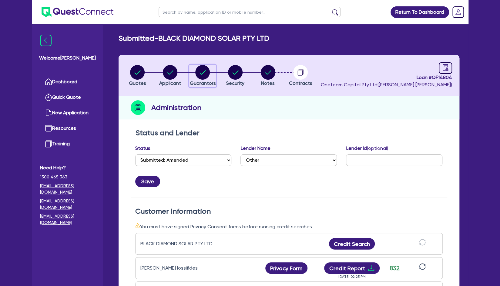
select select "QLD"
select select "MARRIED"
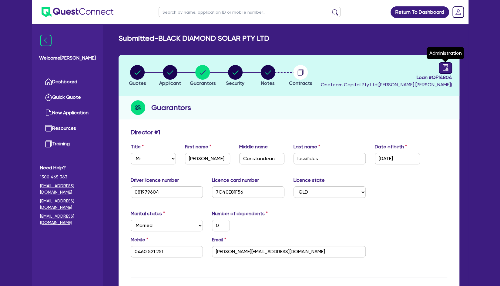
click at [449, 66] on link at bounding box center [445, 68] width 13 height 12
select select "SUBMITTED_AMENDED"
select select "Other"
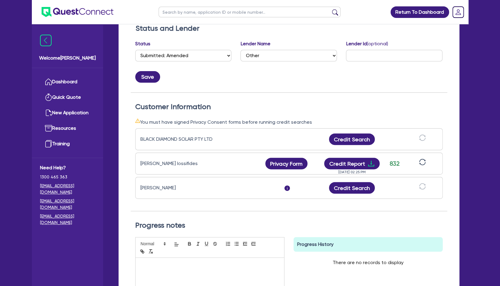
scroll to position [105, 0]
click at [287, 163] on button "Privacy Form" at bounding box center [286, 163] width 42 height 12
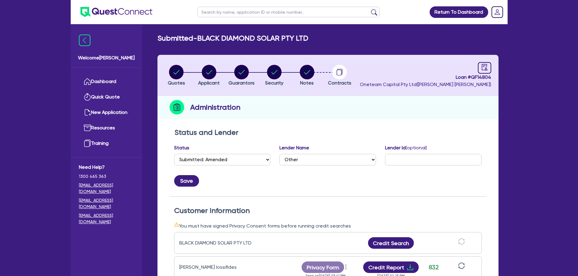
scroll to position [91, 0]
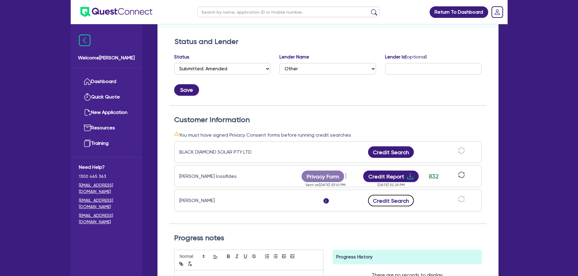
click at [389, 198] on button "Credit Search" at bounding box center [391, 201] width 46 height 12
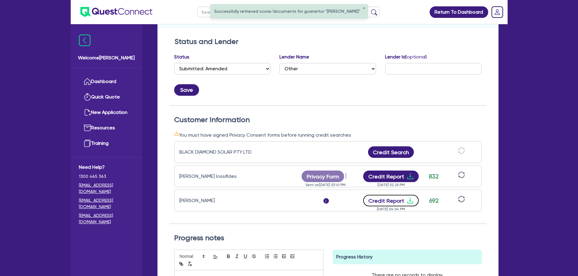
click at [392, 205] on button "Credit Report" at bounding box center [391, 201] width 56 height 12
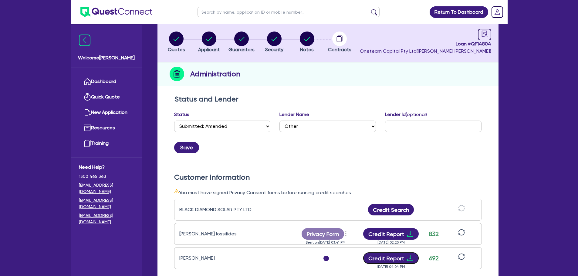
scroll to position [0, 0]
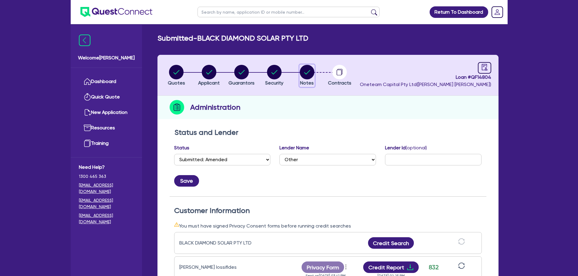
click at [307, 68] on circle "button" at bounding box center [307, 72] width 15 height 15
select select "Other"
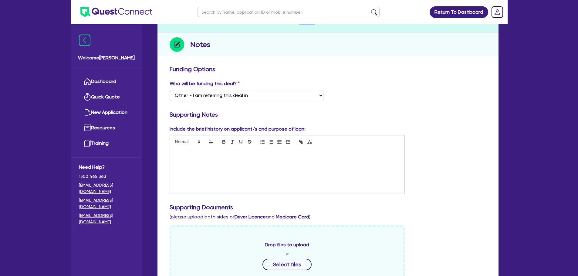
scroll to position [61, 0]
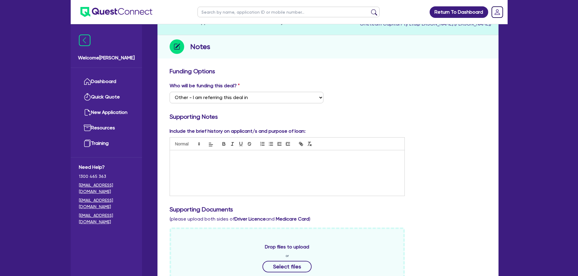
click at [246, 163] on div at bounding box center [287, 173] width 235 height 46
click at [233, 158] on p "Dean and Sammy have been runnning their Solar Installation business for the pas…" at bounding box center [287, 156] width 226 height 5
click at [346, 157] on p "Dean and Sammy have been running their Solar Installation business for the past…" at bounding box center [287, 156] width 226 height 5
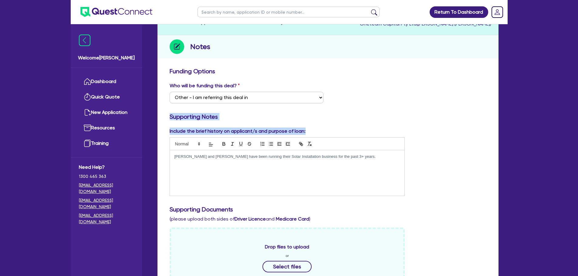
drag, startPoint x: 308, startPoint y: 132, endPoint x: 167, endPoint y: 121, distance: 141.5
click at [170, 121] on div "Funding Options Who will be funding this deal? Select I want Quest to fund 100%…" at bounding box center [328, 276] width 317 height 417
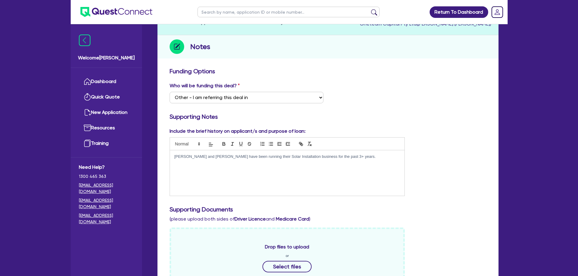
click at [375, 86] on div "Who will be funding this deal? Select I want Quest to fund 100% I will fund 100…" at bounding box center [328, 95] width 326 height 26
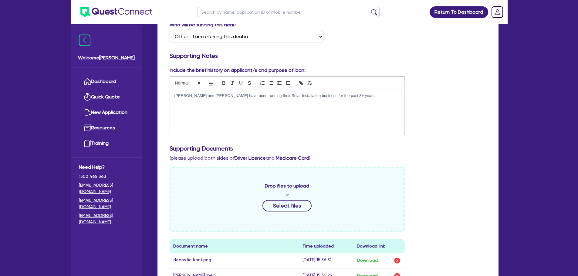
scroll to position [106, 0]
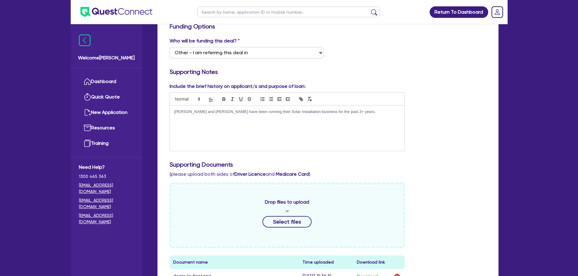
click at [344, 111] on p "Dean and Sammy have been running their Solar Installation business for the past…" at bounding box center [287, 111] width 226 height 5
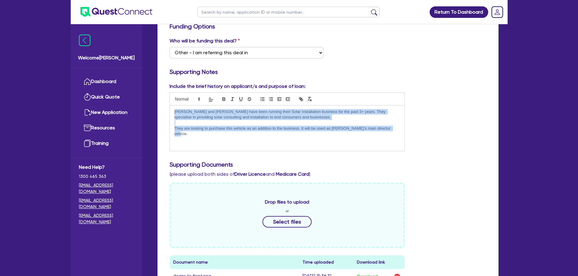
drag, startPoint x: 391, startPoint y: 131, endPoint x: 161, endPoint y: 113, distance: 231.3
click at [161, 113] on div "Funding Options Who will be funding this deal? Select I want Quest to fund 100%…" at bounding box center [327, 236] width 341 height 432
copy div "Dean and Sammy have been running their Solar Installation business for the past…"
click at [278, 118] on p "Dean and Sammy have been running their Solar Installation business for the past…" at bounding box center [287, 114] width 226 height 11
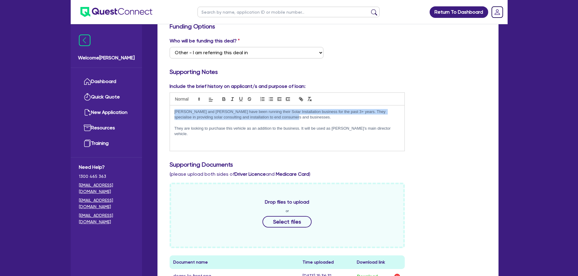
drag, startPoint x: 289, startPoint y: 117, endPoint x: 168, endPoint y: 112, distance: 121.2
click at [168, 112] on div "Include the brief history on applicant/s and purpose of loan: Dean and Sammy ha…" at bounding box center [287, 117] width 245 height 69
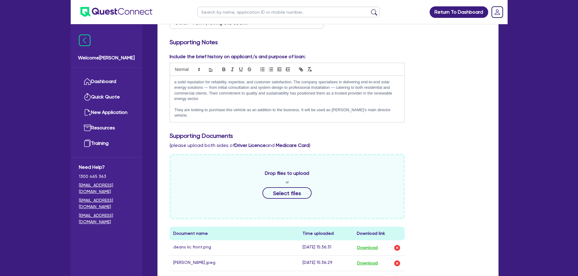
scroll to position [61, 0]
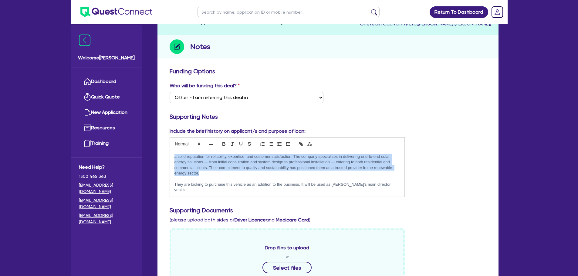
drag, startPoint x: 221, startPoint y: 175, endPoint x: 161, endPoint y: 156, distance: 63.0
click at [161, 156] on div "Funding Options Who will be funding this deal? Select I want Quest to fund 100%…" at bounding box center [327, 281] width 341 height 433
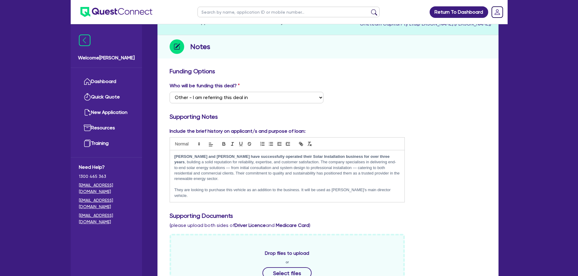
scroll to position [0, 0]
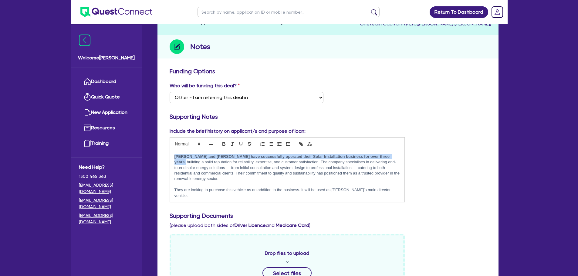
drag, startPoint x: 359, startPoint y: 157, endPoint x: 167, endPoint y: 157, distance: 192.4
click at [167, 157] on div "Include the brief history on applicant/s and purpose of loan: Dean and Sammy ha…" at bounding box center [287, 165] width 245 height 75
click at [225, 145] on icon "button" at bounding box center [224, 145] width 2 height 2
click at [223, 144] on icon "button" at bounding box center [223, 143] width 5 height 5
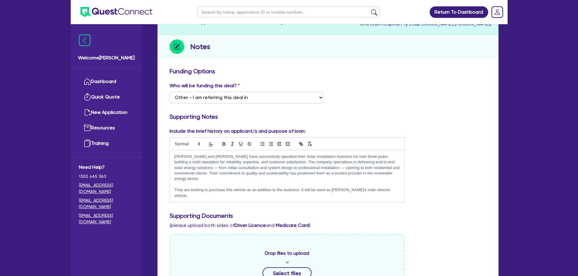
click at [276, 169] on p "Dean and Sammy have successfully operated their Solar Installation business for…" at bounding box center [287, 168] width 226 height 28
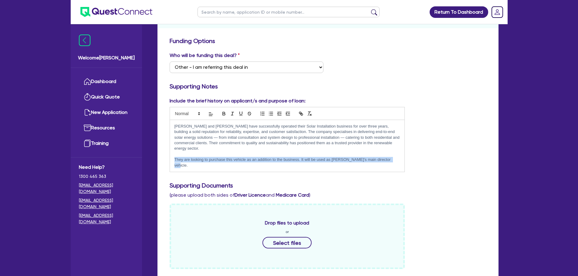
drag, startPoint x: 394, startPoint y: 155, endPoint x: 169, endPoint y: 155, distance: 224.5
click at [171, 153] on div "Dean and Sammy have successfully operated their Solar Installation business for…" at bounding box center [287, 146] width 235 height 52
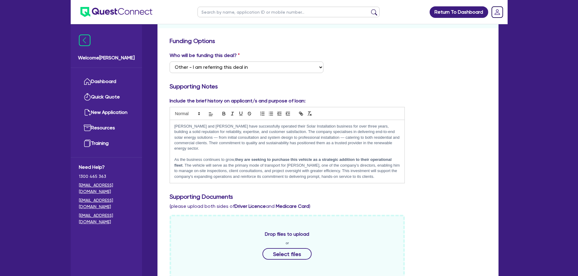
scroll to position [0, 0]
drag, startPoint x: 184, startPoint y: 160, endPoint x: 236, endPoint y: 156, distance: 52.0
click at [236, 157] on p "As the business continues to grow, they are seeking to purchase this vehicle as…" at bounding box center [287, 168] width 226 height 22
click at [224, 111] on icon "button" at bounding box center [223, 113] width 5 height 5
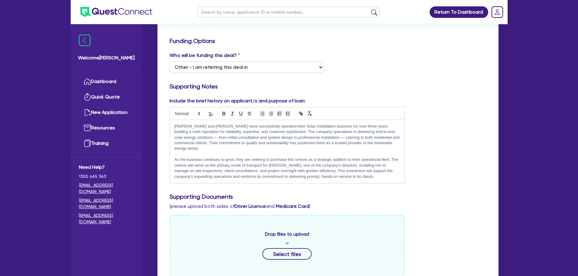
click at [329, 171] on p "As the business continues to grow, they are seeking to purchase this vehicle as…" at bounding box center [287, 168] width 226 height 22
click at [368, 172] on p "As the business continues to grow, they are seeking to purchase this vehicle as…" at bounding box center [287, 168] width 226 height 22
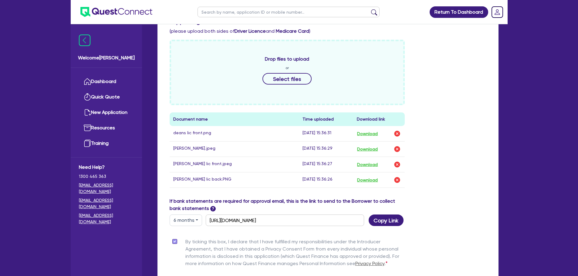
scroll to position [341, 0]
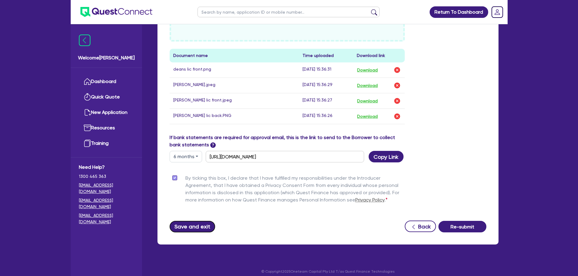
click at [199, 222] on button "Save and exit" at bounding box center [193, 227] width 46 height 12
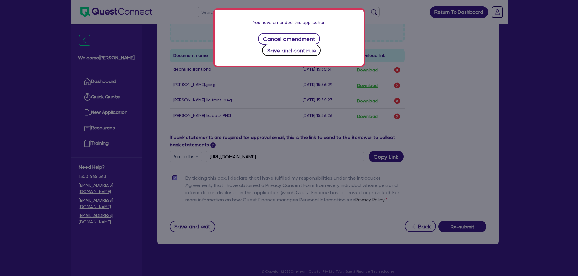
click at [321, 45] on button "Save and continue" at bounding box center [291, 51] width 59 height 12
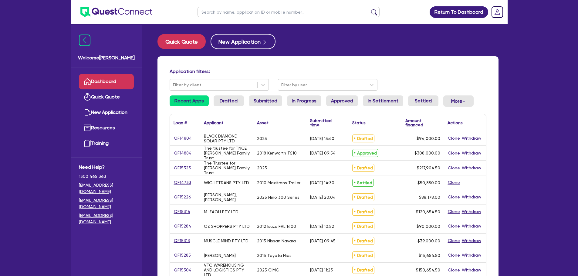
drag, startPoint x: 232, startPoint y: 10, endPoint x: 236, endPoint y: 10, distance: 4.6
click at [232, 10] on input "text" at bounding box center [289, 12] width 182 height 11
type input "muscle"
click at [369, 9] on button "submit" at bounding box center [374, 13] width 10 height 8
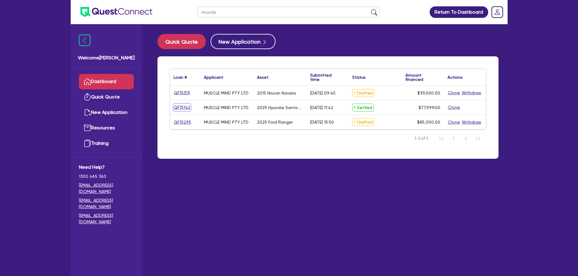
click at [181, 107] on link "QF15142" at bounding box center [182, 107] width 17 height 7
select select "CARS_AND_LIGHT_TRUCKS"
select select "PASSENGER_VEHICLES"
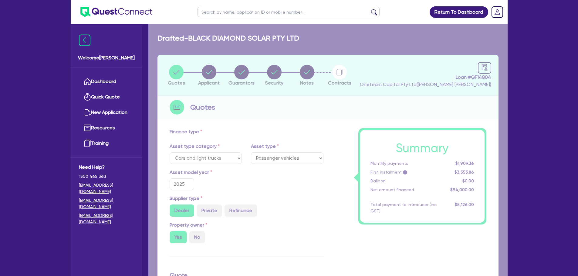
type input "78,000"
type input "500"
type input "5.96"
type input "4,650"
type input "10"
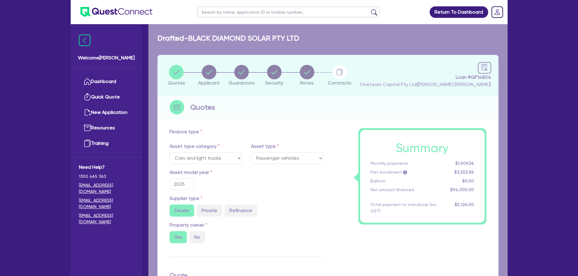
type input "453.64"
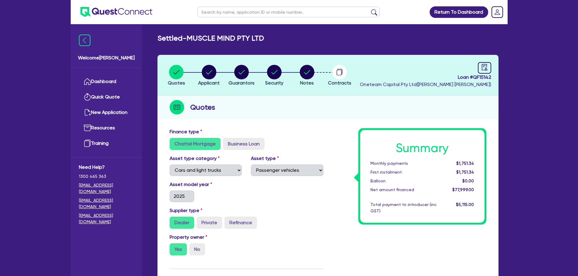
click at [477, 68] on div "Loan # QF15142 Oneteam Capital Pty Ltd ( Rob Matheson )" at bounding box center [425, 75] width 131 height 26
click at [484, 68] on icon "audit" at bounding box center [484, 67] width 7 height 7
select select "SETTLED"
select select "Shift"
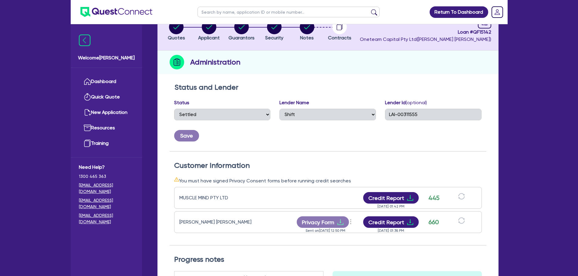
scroll to position [91, 0]
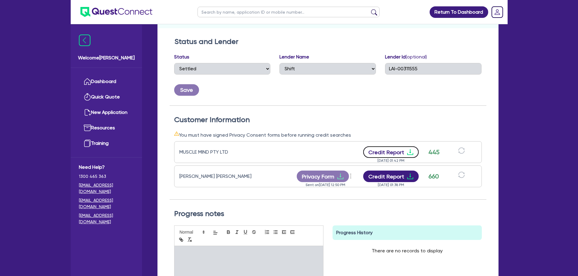
click at [401, 155] on button "Credit Report" at bounding box center [391, 153] width 56 height 12
click at [396, 175] on button "Credit Report" at bounding box center [391, 177] width 56 height 12
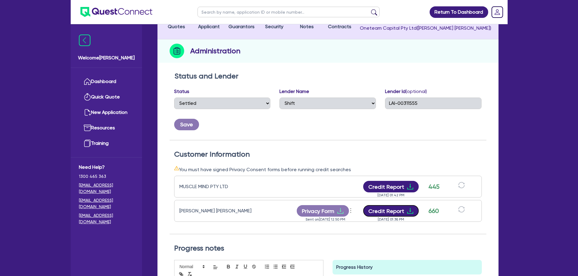
scroll to position [0, 0]
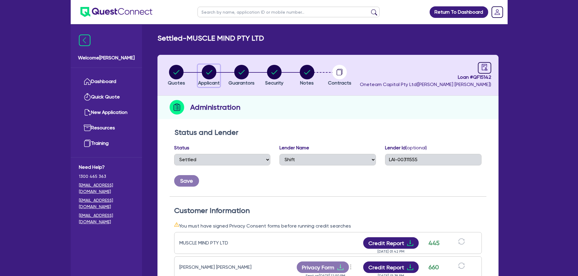
click at [204, 74] on circle "button" at bounding box center [209, 72] width 15 height 15
select select "COMPANY"
select select "RENTAL_REAL_ESTATE"
select select "INTANGIBLE_ASSETS"
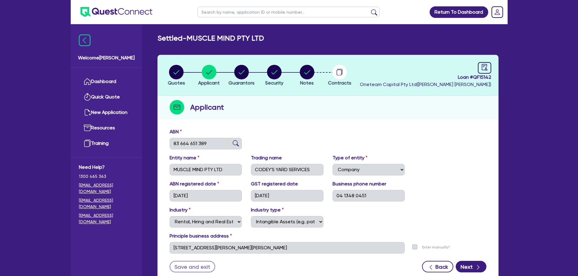
click at [163, 164] on div "ABN 83 664 651 389 Entity name MUSCLE MIND PTY LTD Trading name CODEY'S YARD SE…" at bounding box center [327, 205] width 341 height 160
drag, startPoint x: 198, startPoint y: 143, endPoint x: 168, endPoint y: 144, distance: 30.1
click at [168, 144] on div "ABN 83 664 651 389" at bounding box center [206, 138] width 82 height 21
click at [237, 73] on circle "button" at bounding box center [241, 72] width 15 height 15
select select "MR"
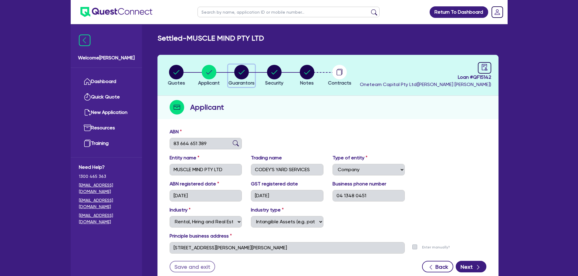
select select "QLD"
select select "MARRIED"
select select "PROPERTY"
select select "HOUSEHOLD_PERSONAL"
select select "CASH"
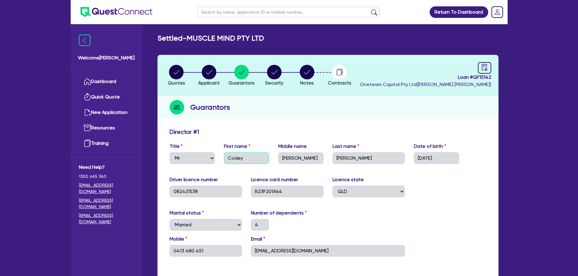
click at [205, 156] on div "Title Select Mr Mrs Ms Miss Dr First name Codey Middle name Allan Last name Haa…" at bounding box center [328, 156] width 326 height 26
click at [307, 113] on div "Guarantors" at bounding box center [327, 107] width 341 height 23
click at [119, 83] on link "Dashboard" at bounding box center [106, 81] width 55 height 15
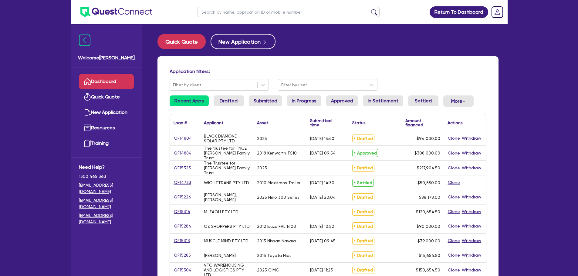
click at [222, 5] on ul at bounding box center [288, 12] width 194 height 24
click at [223, 9] on input "text" at bounding box center [289, 12] width 182 height 11
click at [369, 9] on button "submit" at bounding box center [374, 13] width 10 height 8
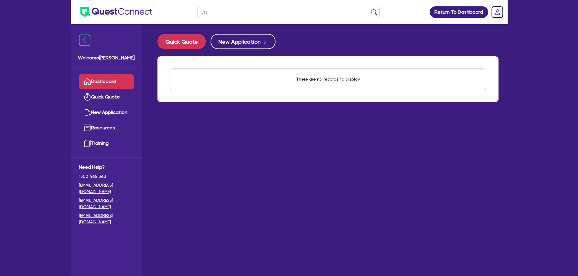
type input "vtc"
click at [369, 9] on button "submit" at bounding box center [374, 13] width 10 height 8
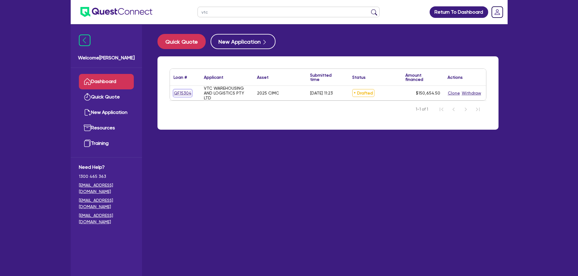
click at [183, 94] on link "QF15304" at bounding box center [183, 93] width 18 height 7
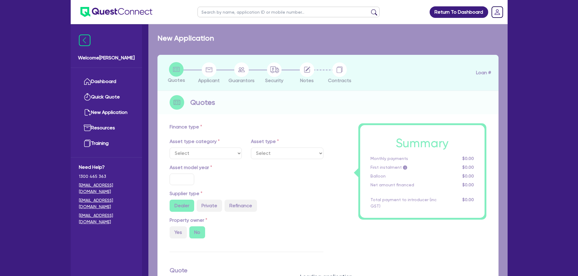
select select "PRIMARY_ASSETS"
type input "2025"
radio input "true"
type input "150,000"
type input "20"
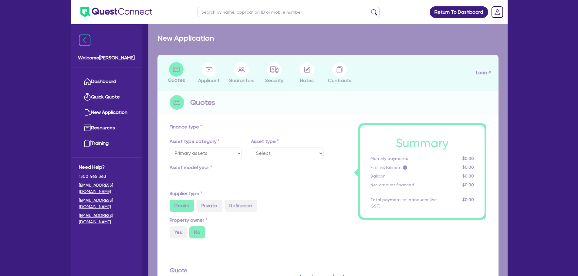
type input "30,000"
type input "2"
type input "3,013.09"
type input "6.85"
select select "TRAILERS"
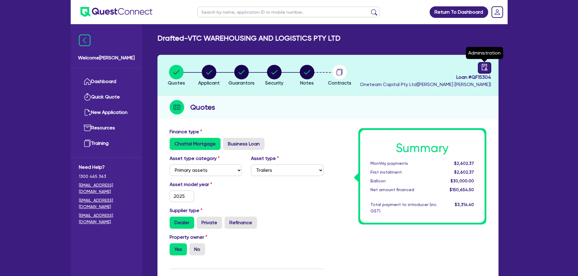
click at [487, 65] on icon "audit" at bounding box center [484, 67] width 5 height 6
select select "DRAFTED_AMENDED"
select select "Flexicommercial"
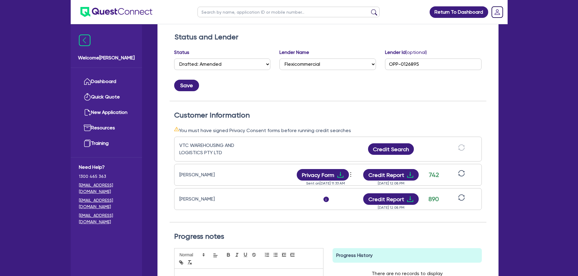
scroll to position [152, 0]
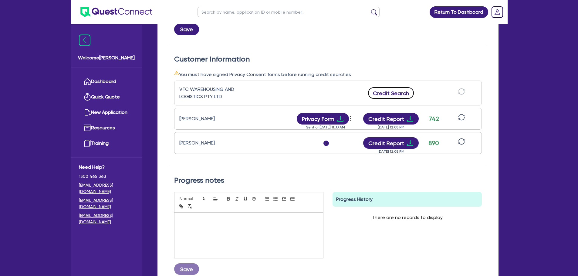
click at [394, 94] on button "Credit Search" at bounding box center [391, 93] width 46 height 12
click at [395, 94] on button "Credit Report" at bounding box center [391, 93] width 56 height 12
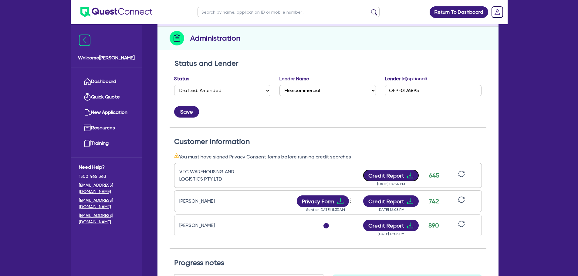
scroll to position [0, 0]
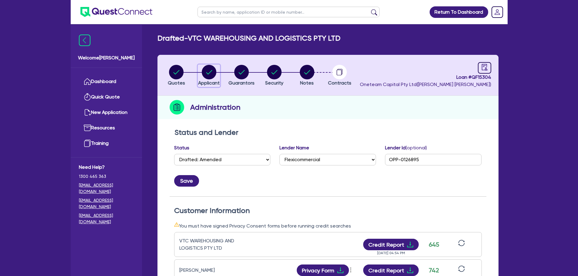
click at [205, 69] on circle "button" at bounding box center [209, 72] width 15 height 15
select select "COMPANY"
select select "TRANSPORT_WAREHOUSING"
select select "POSTAL_DELIVERY"
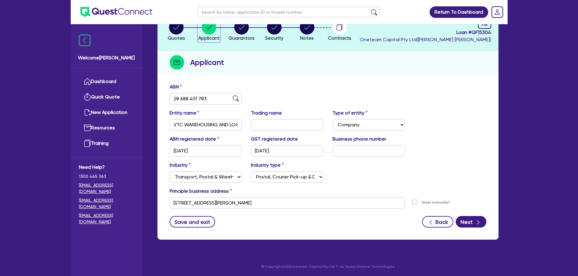
scroll to position [46, 0]
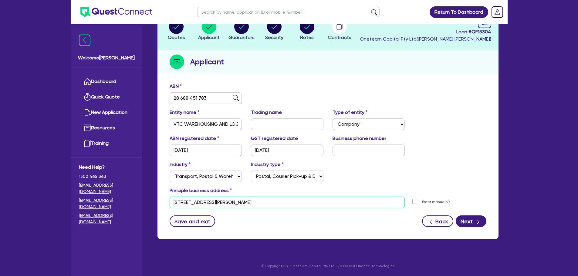
drag, startPoint x: 244, startPoint y: 197, endPoint x: 154, endPoint y: 192, distance: 89.4
click at [154, 192] on div "Quotes Applicant Guarantors Security Notes Contracts Loan # QF15304 Oneteam Cap…" at bounding box center [328, 127] width 350 height 237
paste input "12 PENDULUM STREET TRUGANINA VIC, 3029"
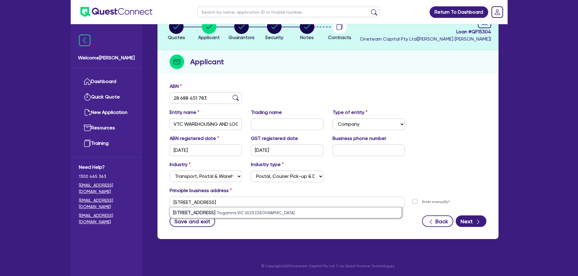
click at [350, 220] on div "Save and exit Back Next" at bounding box center [328, 222] width 326 height 12
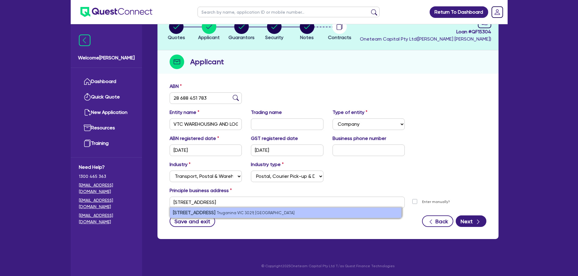
click at [304, 213] on li "12 Pendulum Street Truganina VIC 3029, Australia" at bounding box center [286, 213] width 232 height 10
type input "12 Pendulum St Truganina VIC 3029"
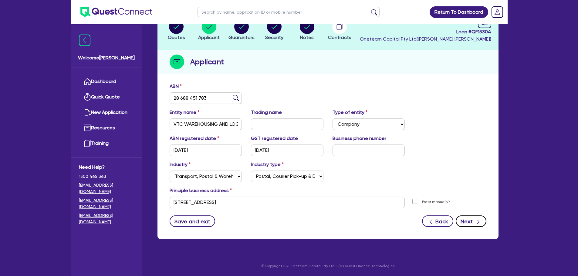
click at [471, 223] on button "Next" at bounding box center [471, 222] width 31 height 12
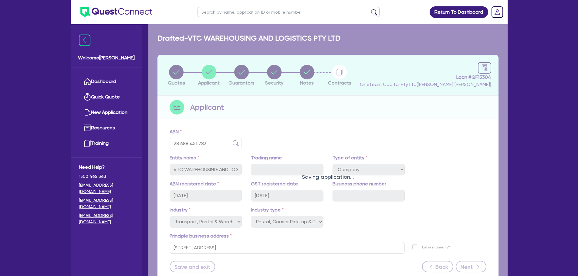
select select "MR"
select select "VIC"
select select "MARRIED"
select select "CASH"
select select "HOUSEHOLD_PERSONAL"
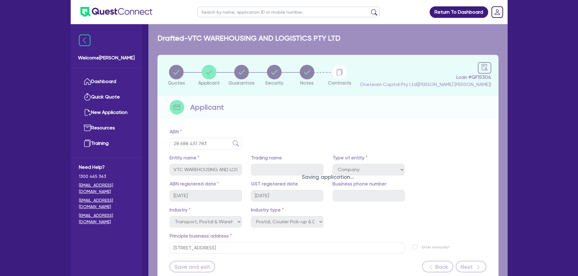
select select "TRUCK"
select select "TRAILER"
select select "PROPERTY"
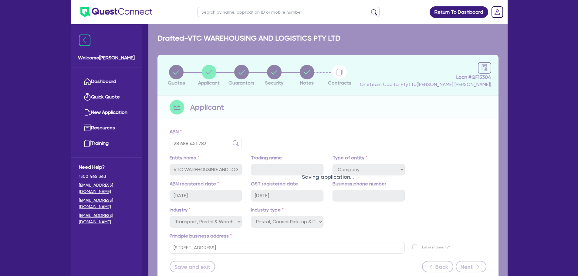
select select "TRUCK_LOAN"
select select "TRAILER_LOAN"
select select "MORTGAGE"
select select "MR"
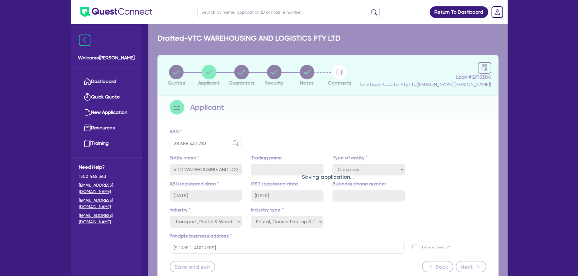
select select "SINGLE"
select select "VIC"
select select "CASH"
select select "PROPERTY"
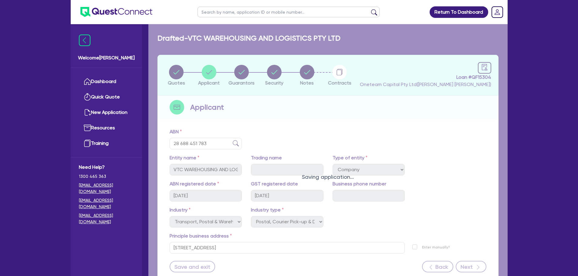
select select "TRUCK"
select select "TRAILER"
select select "HOUSEHOLD_PERSONAL"
select select "TRUCK_LOAN"
select select "TRAILER_LOAN"
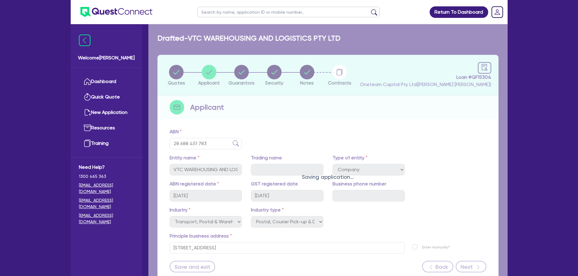
select select "MORTGAGE"
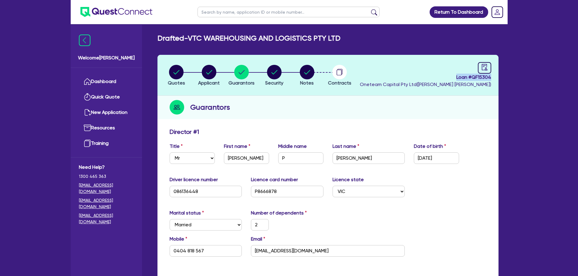
drag, startPoint x: 455, startPoint y: 77, endPoint x: 494, endPoint y: 79, distance: 39.2
click at [494, 79] on header "Quotes Applicant Guarantors Security Notes Contracts Loan # QF15304 Oneteam Cap…" at bounding box center [327, 75] width 341 height 41
copy span "Loan # QF15304"
click at [271, 71] on circle "button" at bounding box center [274, 72] width 15 height 15
select select "PRIMARY_ASSETS"
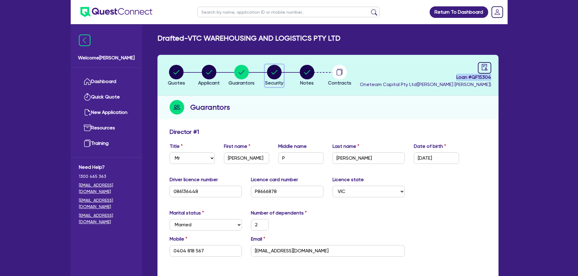
select select "TRAILERS"
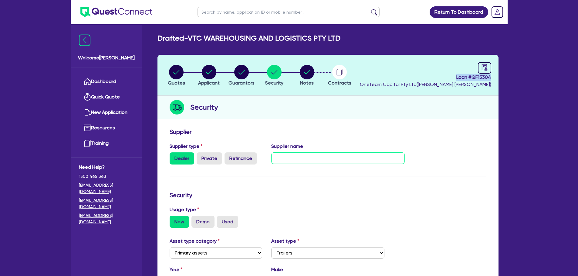
click at [299, 154] on input "text" at bounding box center [338, 159] width 134 height 12
click at [342, 163] on input "CIMC - James -" at bounding box center [338, 159] width 134 height 12
paste input "james.cupit@cimc.com.au"
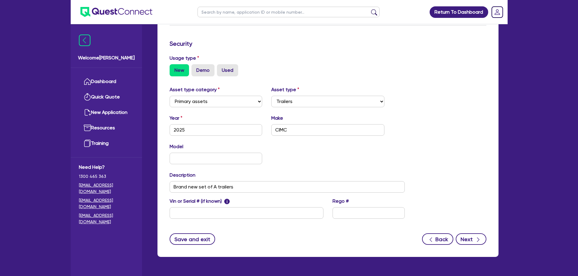
type input "CIMC - James - james.cupit@cimc.com.au"
click at [468, 239] on button "Next" at bounding box center [471, 240] width 31 height 12
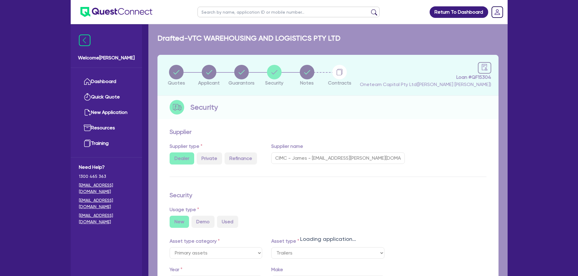
select select "Other"
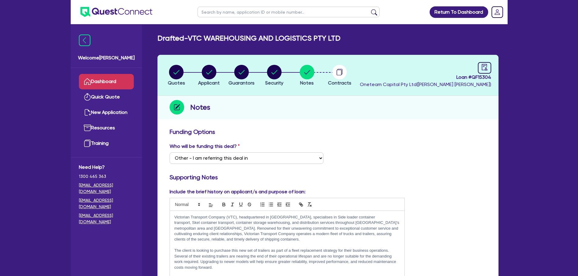
click at [107, 76] on link "Dashboard" at bounding box center [106, 81] width 55 height 15
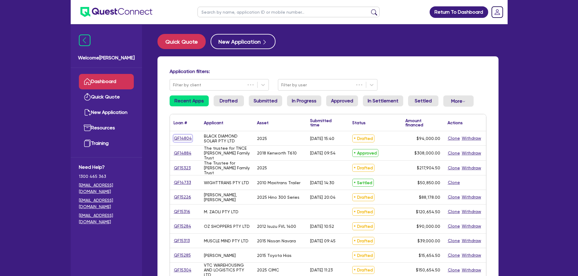
click at [181, 137] on link "QF14804" at bounding box center [183, 138] width 19 height 7
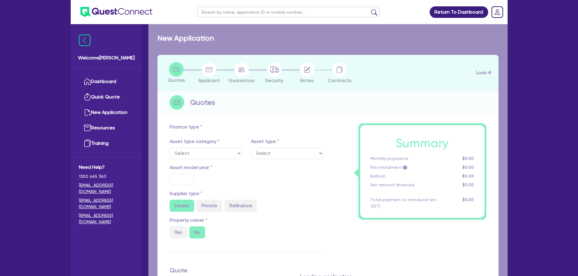
select select "CARS_AND_LIGHT_TRUCKS"
type input "2025"
radio input "true"
type input "94,000"
type input "4"
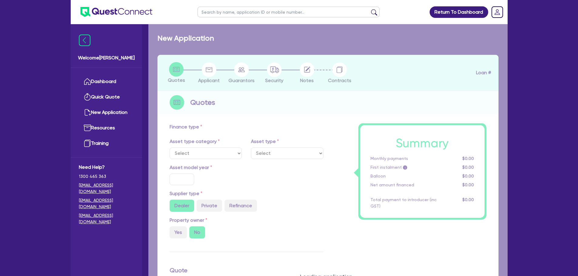
type input "3,760"
type input "6.49"
type input "900"
select select "PASSENGER_VEHICLES"
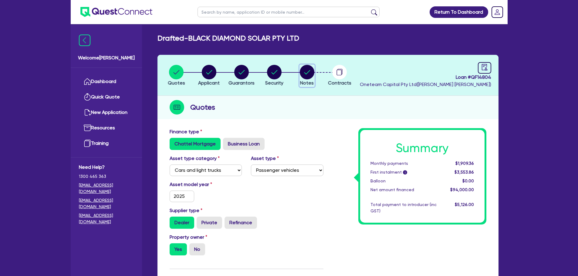
click at [312, 72] on circle "button" at bounding box center [307, 72] width 15 height 15
select select "Other"
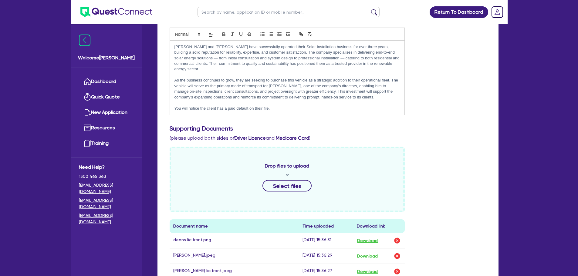
scroll to position [182, 0]
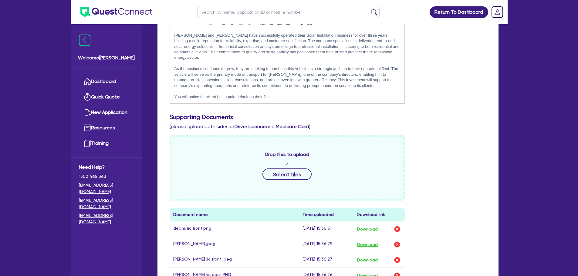
click at [287, 89] on p at bounding box center [287, 91] width 226 height 5
click at [290, 94] on p "You will notice the client has a paid default on their file." at bounding box center [287, 96] width 226 height 5
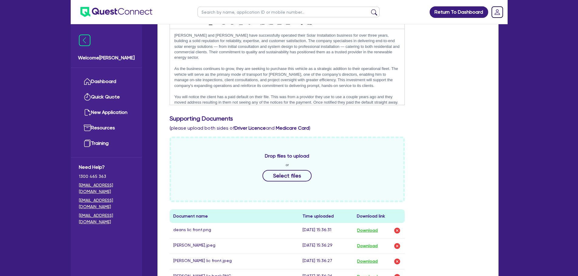
click at [314, 94] on p "You will notice the client has a paid default on their file. This was from a pr…" at bounding box center [287, 99] width 226 height 11
click at [310, 94] on p "You will notice the client has a paid default on their file. This was from a pr…" at bounding box center [287, 99] width 226 height 11
click at [313, 94] on p "You will notice the client has a paid default on their file. This was from a pr…" at bounding box center [287, 99] width 226 height 11
click at [344, 75] on p "As the business continues to grow, they are seeking to purchase this vehicle as…" at bounding box center [287, 77] width 226 height 22
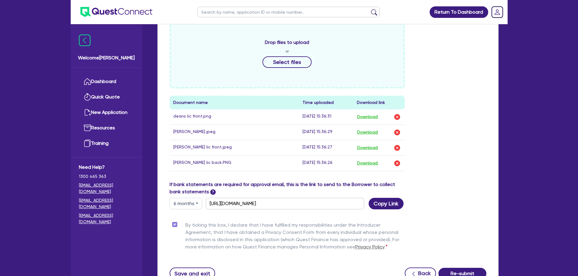
scroll to position [347, 0]
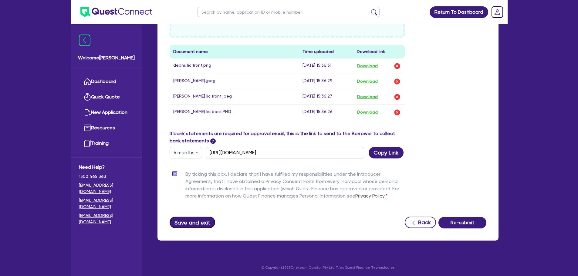
click at [197, 220] on button "Save and exit" at bounding box center [193, 223] width 46 height 12
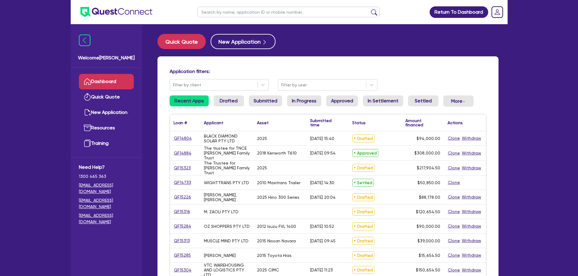
click at [180, 142] on div "QF14804" at bounding box center [185, 138] width 30 height 14
click at [189, 141] on link "QF14804" at bounding box center [183, 138] width 19 height 7
select select "CARS_AND_LIGHT_TRUCKS"
select select "PASSENGER_VEHICLES"
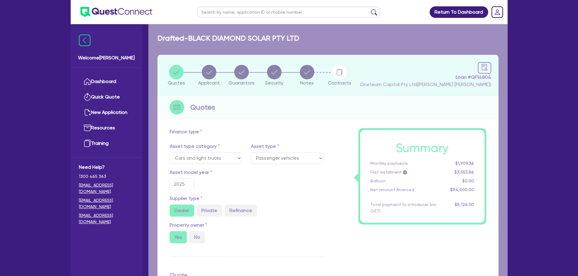
type input "94,000"
type input "3,760"
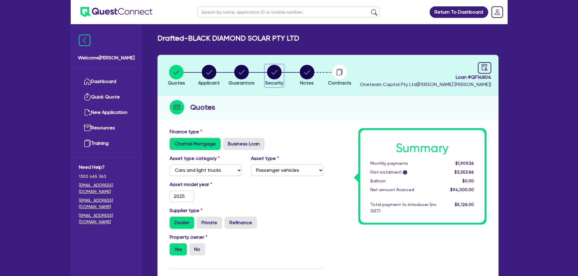
click at [280, 68] on icon "button" at bounding box center [274, 72] width 15 height 15
select select "CARS_AND_LIGHT_TRUCKS"
select select "PASSENGER_VEHICLES"
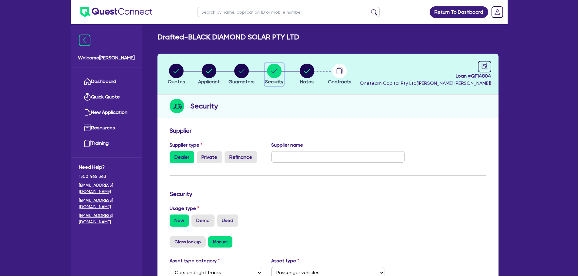
scroll to position [121, 0]
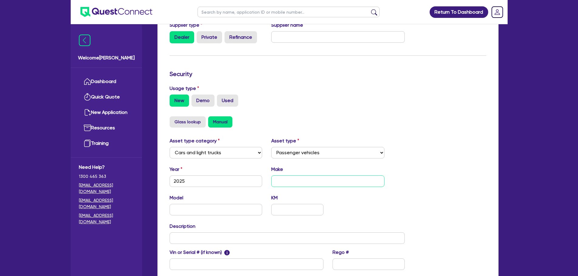
click at [296, 176] on input "text" at bounding box center [327, 182] width 113 height 12
type input "Toyota"
type input "P"
type input "Prado"
click at [402, 96] on div "New Demo Used" at bounding box center [328, 101] width 317 height 12
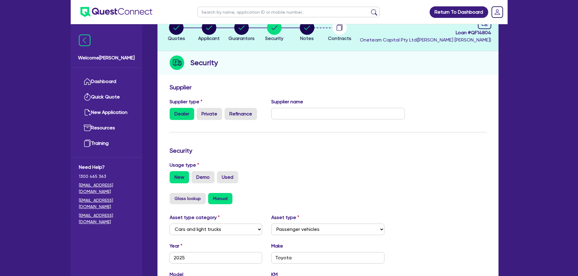
scroll to position [0, 0]
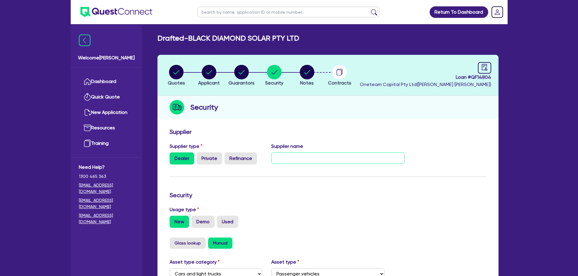
click at [312, 156] on input "text" at bounding box center [338, 159] width 134 height 12
type input "South Side Toyota"
click at [392, 136] on div "Supplier" at bounding box center [328, 133] width 326 height 10
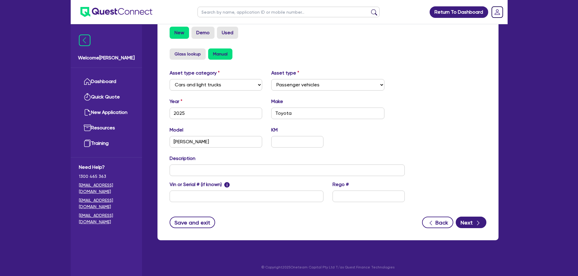
scroll to position [191, 0]
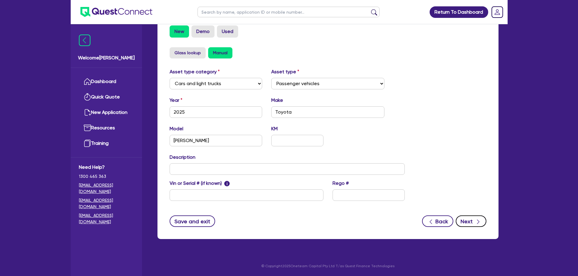
click at [467, 220] on button "Next" at bounding box center [471, 222] width 31 height 12
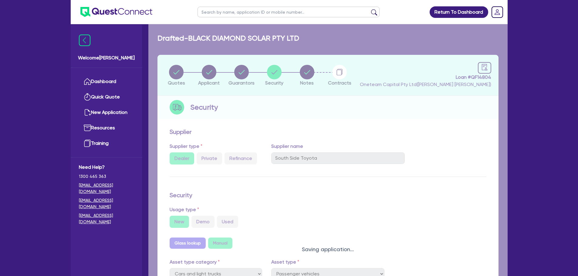
select select "Other"
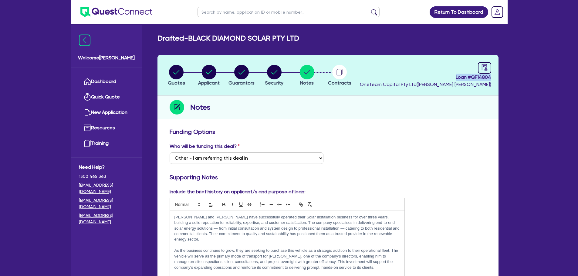
drag, startPoint x: 453, startPoint y: 75, endPoint x: 491, endPoint y: 77, distance: 37.7
click at [491, 77] on span "Loan # QF14804" at bounding box center [425, 77] width 131 height 7
copy span "Loan # QF14804"
click at [448, 72] on div "Loan # QF14804 Oneteam Capital Pty Ltd ( Rob Matheson )" at bounding box center [425, 75] width 131 height 26
click at [302, 129] on h3 "Funding Options" at bounding box center [328, 131] width 317 height 7
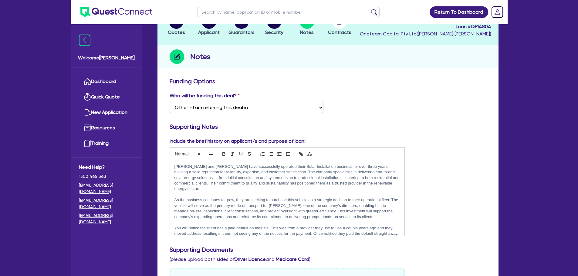
scroll to position [43, 0]
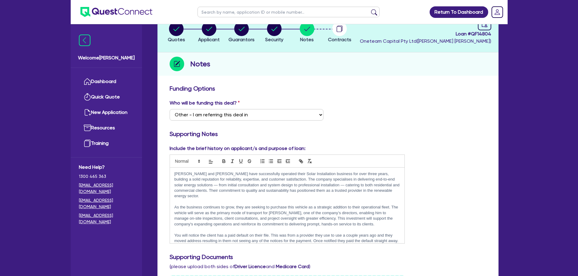
click at [381, 102] on div "Who will be funding this deal? Select I want Quest to fund 100% I will fund 100…" at bounding box center [328, 113] width 326 height 26
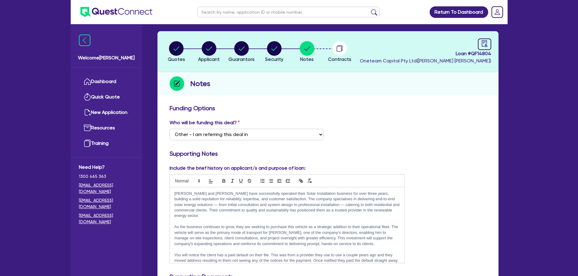
scroll to position [0, 0]
